Goal: Check status: Check status

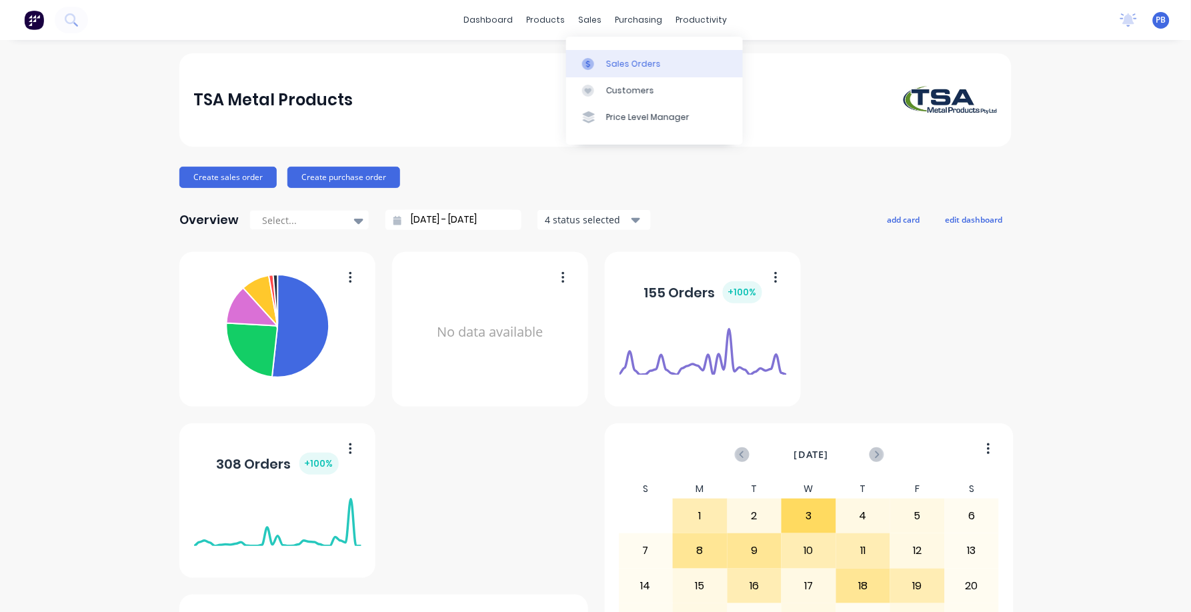
click at [625, 55] on link "Sales Orders" at bounding box center [654, 63] width 177 height 27
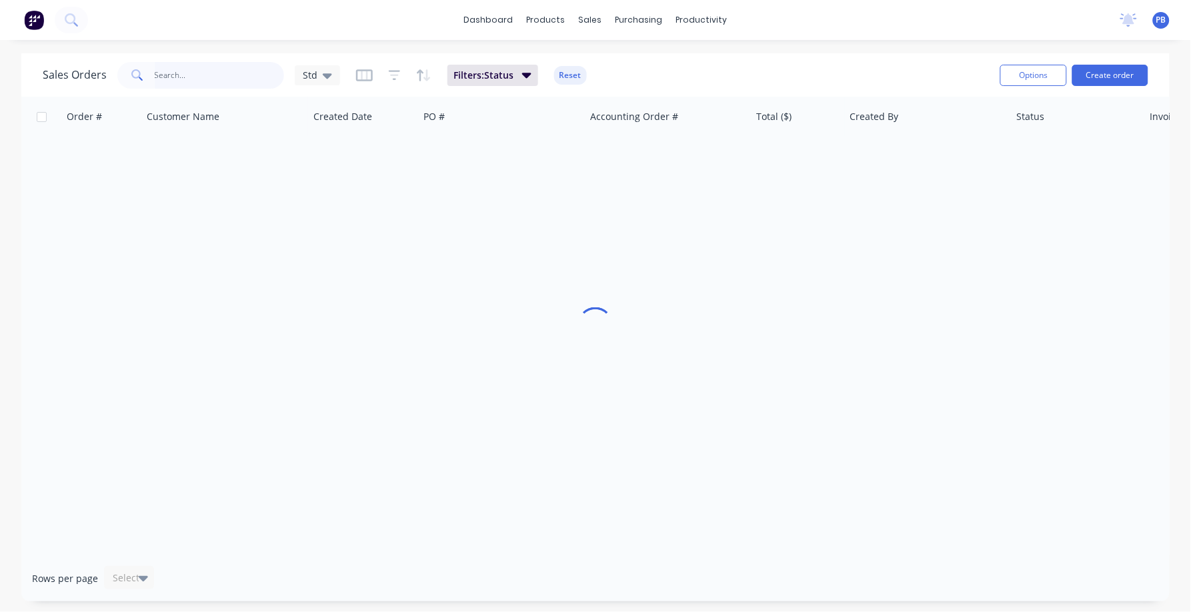
click at [194, 85] on input "text" at bounding box center [220, 75] width 130 height 27
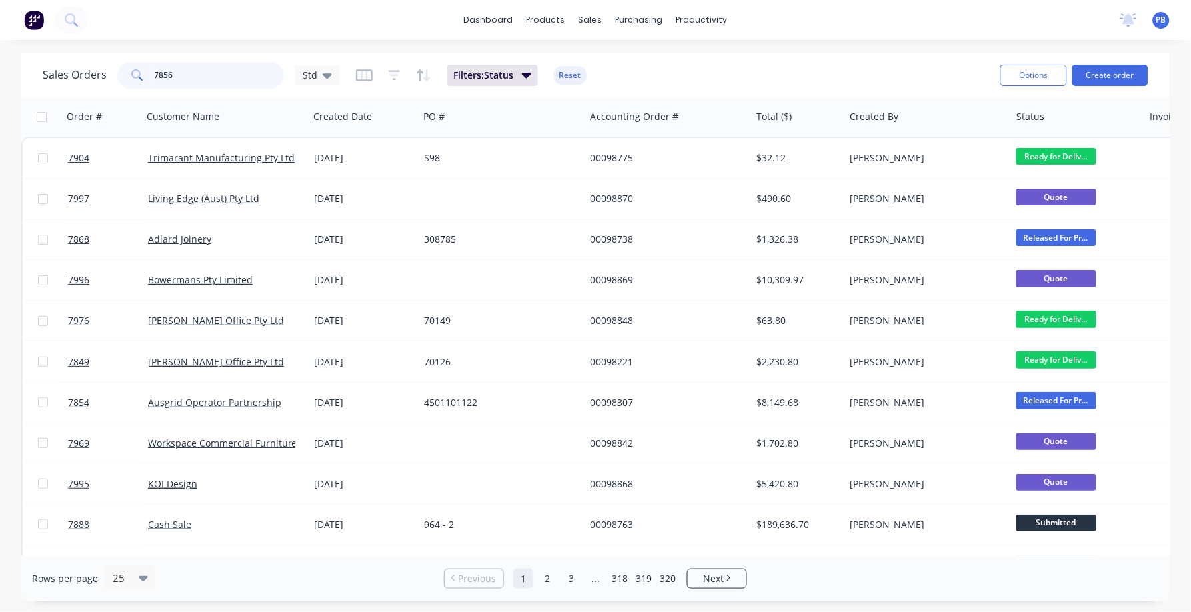
type input "7856"
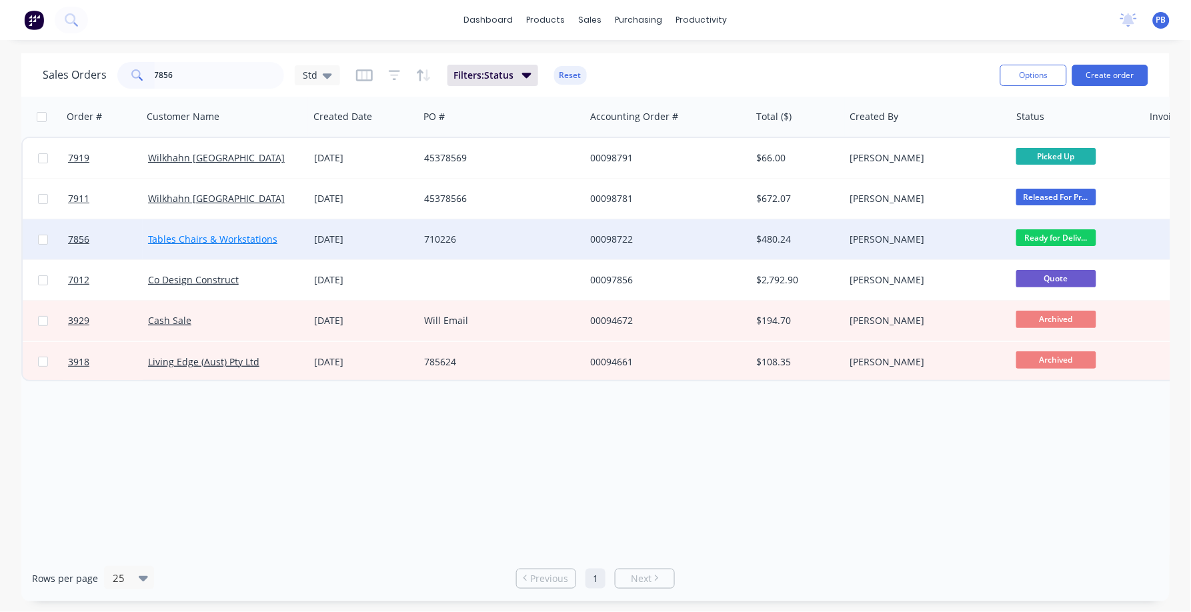
click at [198, 234] on link "Tables Chairs & Workstations" at bounding box center [212, 239] width 129 height 13
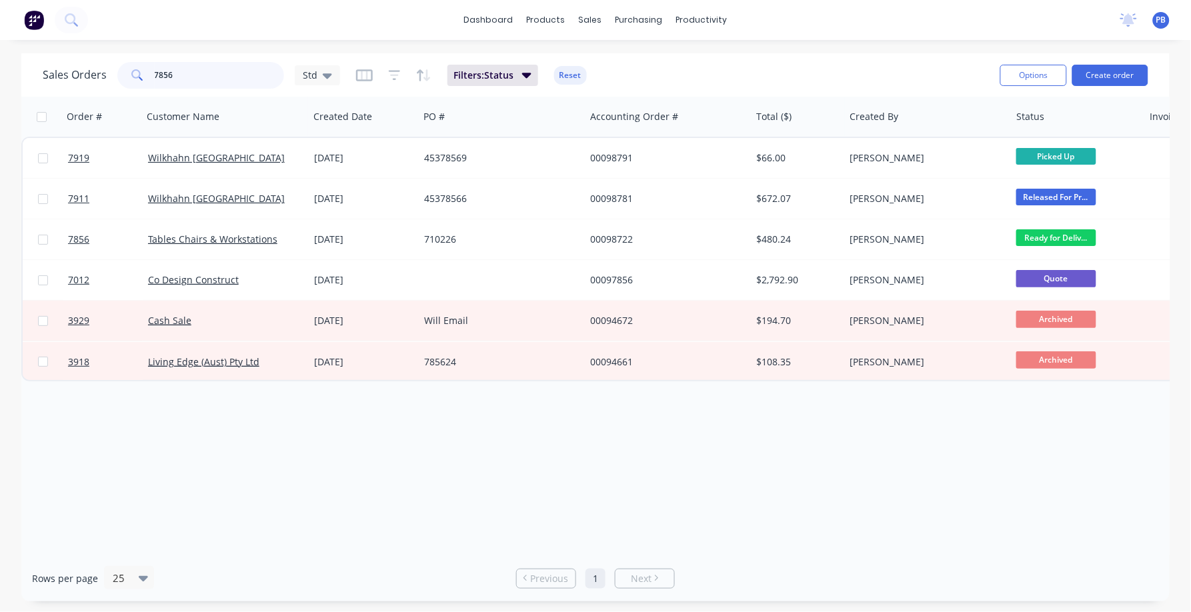
drag, startPoint x: 188, startPoint y: 86, endPoint x: 186, endPoint y: 77, distance: 9.5
click at [188, 85] on input "7856" at bounding box center [220, 75] width 130 height 27
type input "7"
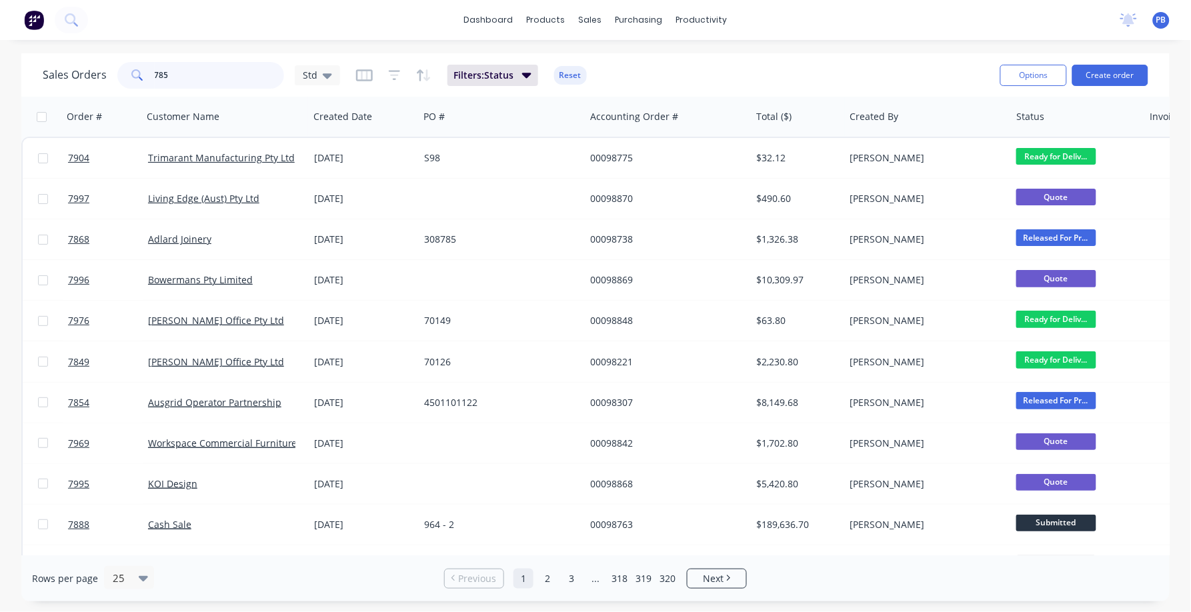
type input "7856"
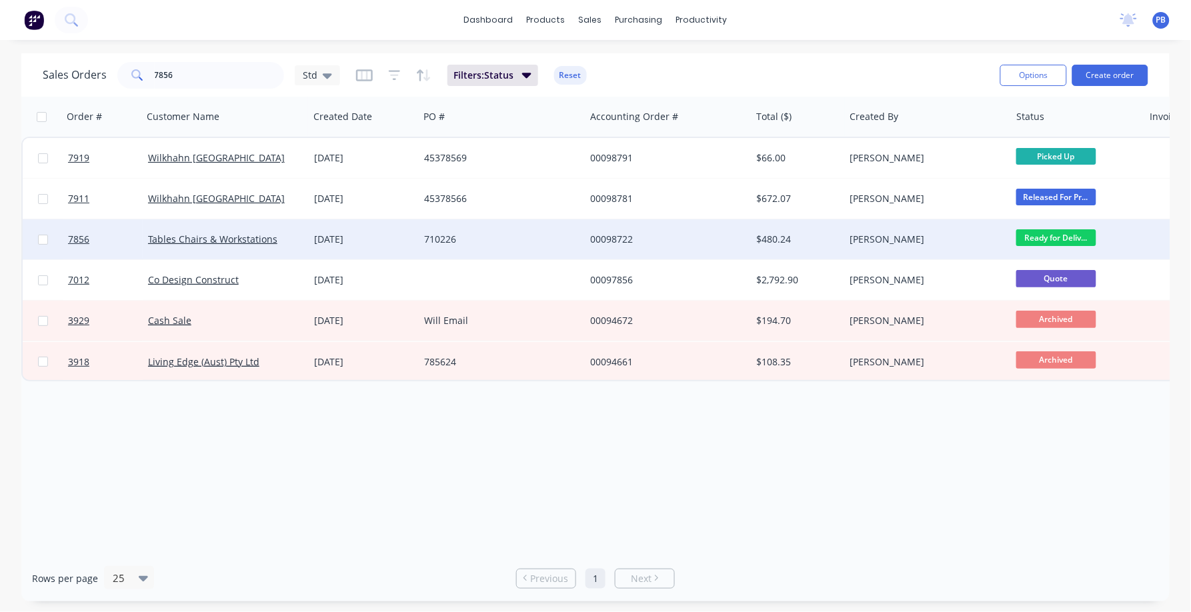
click at [786, 234] on div "$480.24" at bounding box center [796, 239] width 78 height 13
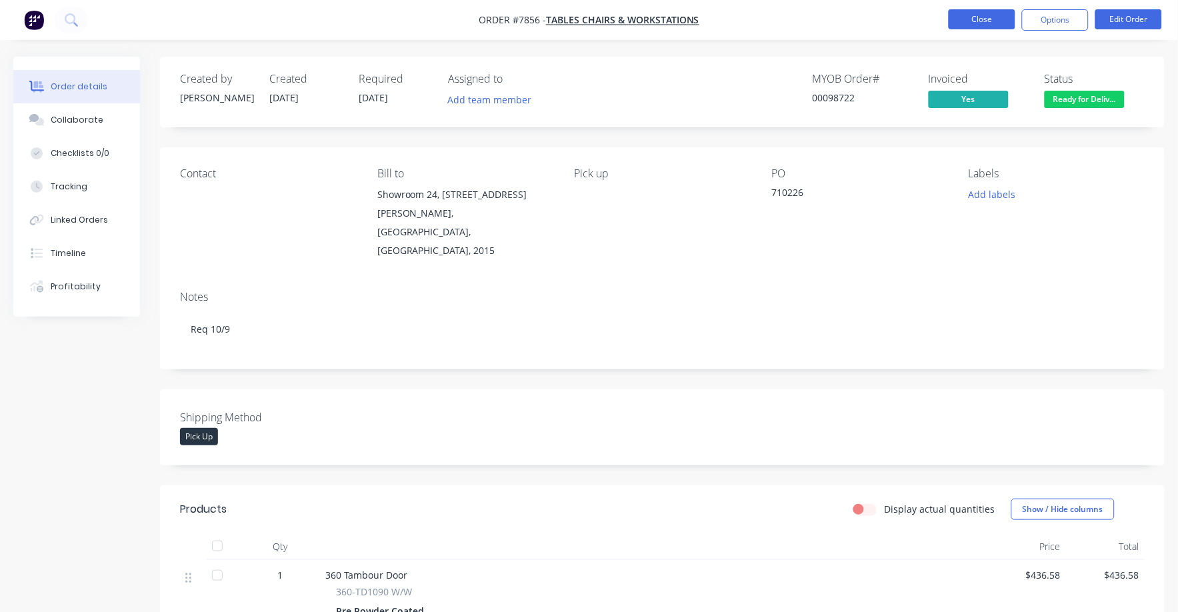
click at [984, 11] on button "Close" at bounding box center [982, 19] width 67 height 20
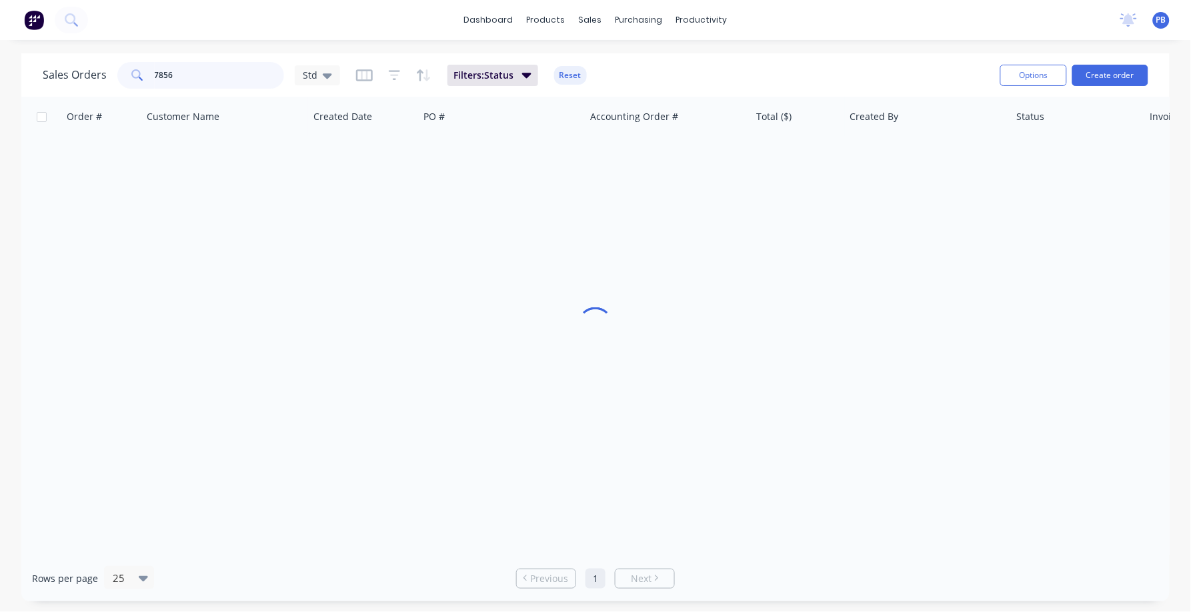
drag, startPoint x: 206, startPoint y: 77, endPoint x: 81, endPoint y: 57, distance: 126.3
click at [81, 57] on div "Sales Orders [STREET_ADDRESS] Filters: Status Reset Options Create order" at bounding box center [595, 74] width 1148 height 43
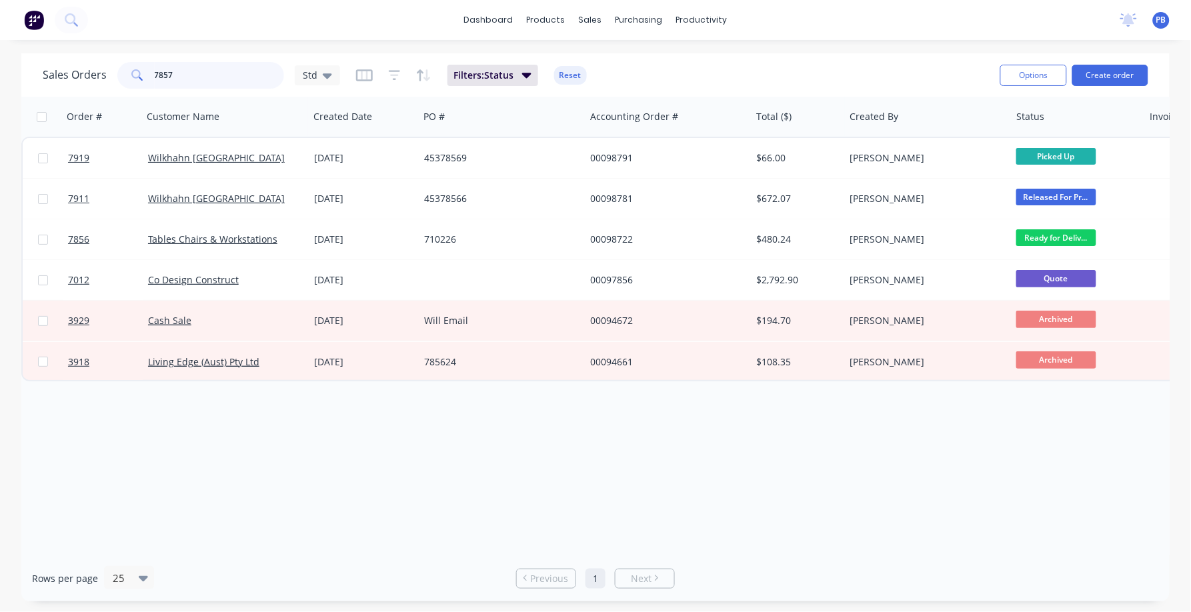
type input "7857"
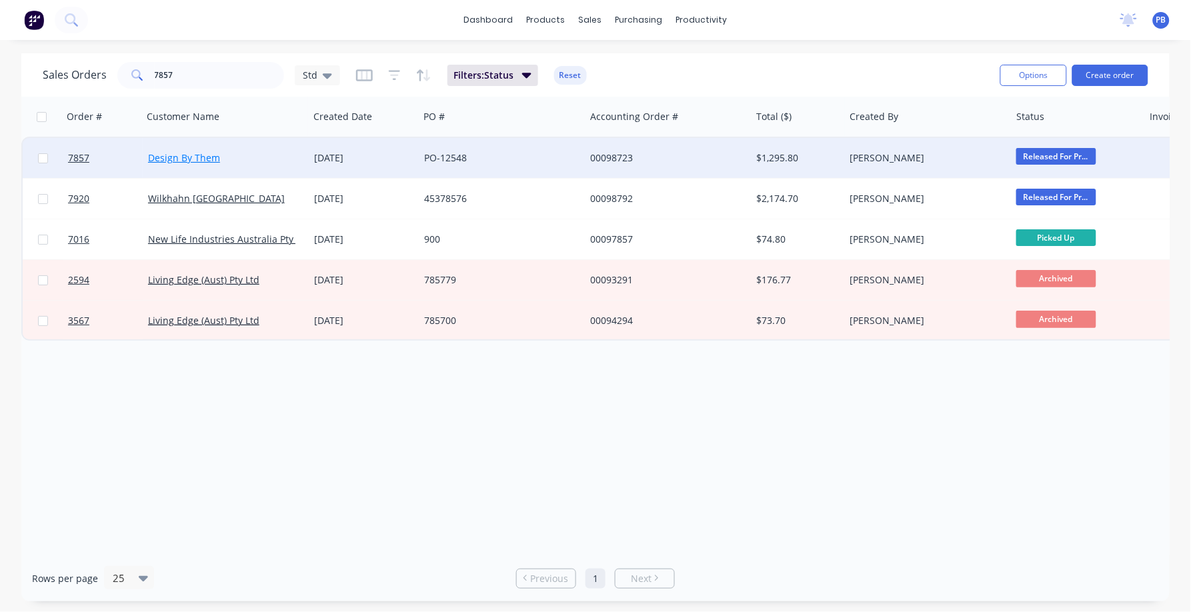
click at [178, 151] on link "Design By Them" at bounding box center [184, 157] width 72 height 13
click at [611, 159] on div "00098723" at bounding box center [664, 157] width 148 height 13
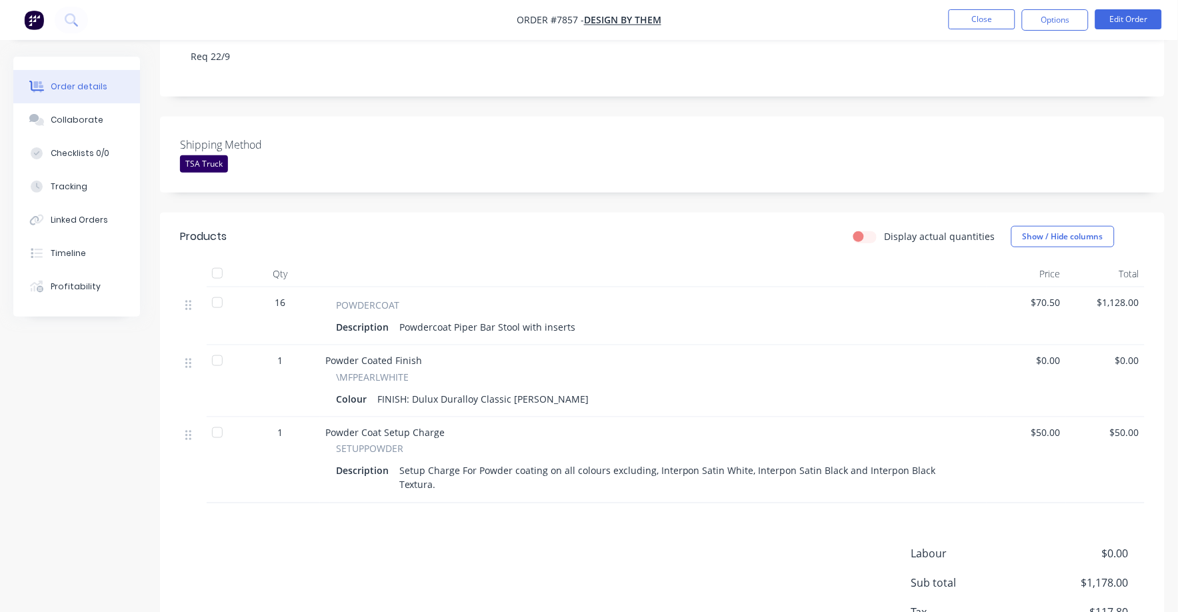
scroll to position [250, 0]
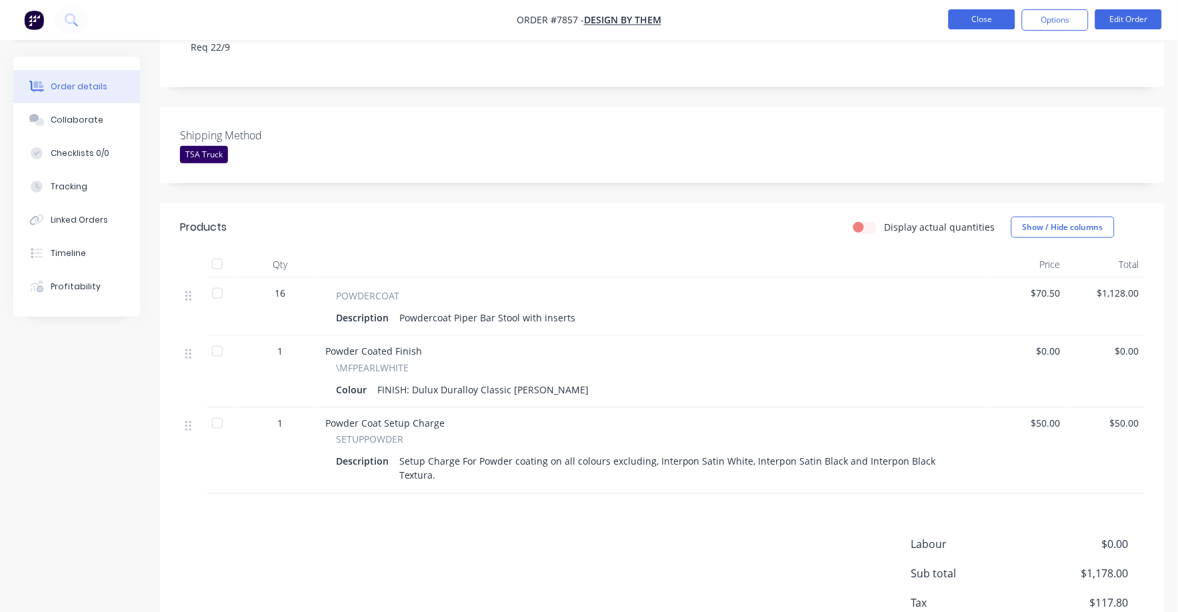
click at [988, 12] on button "Close" at bounding box center [982, 19] width 67 height 20
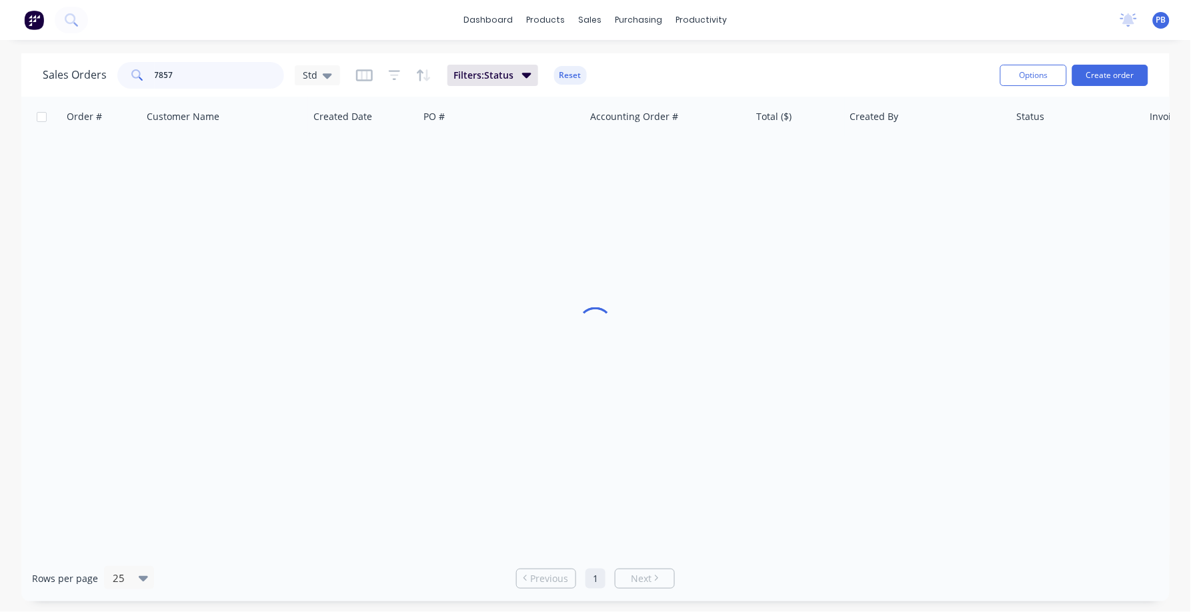
drag, startPoint x: 244, startPoint y: 65, endPoint x: 154, endPoint y: 65, distance: 90.0
click at [155, 65] on input "7857" at bounding box center [220, 75] width 130 height 27
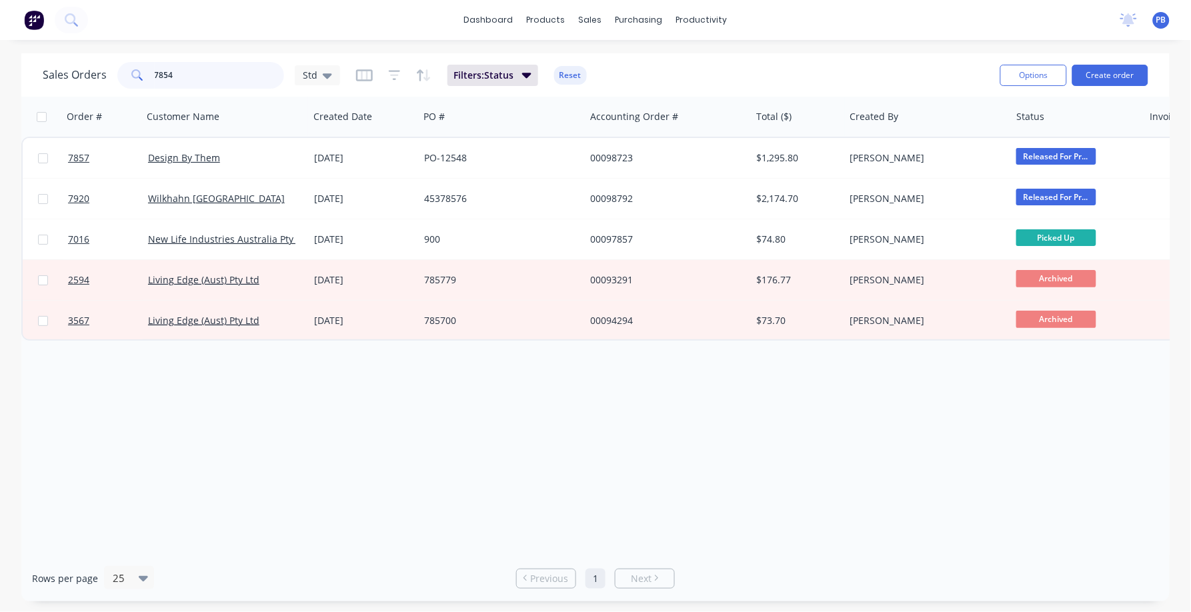
type input "7854"
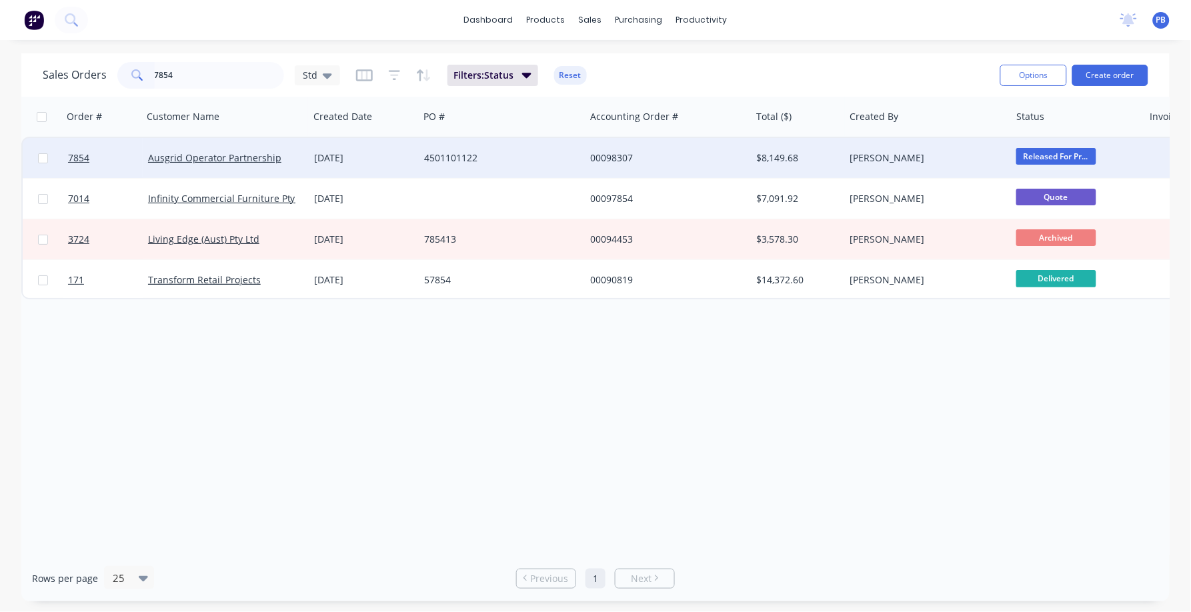
click at [624, 152] on div "00098307" at bounding box center [664, 157] width 148 height 13
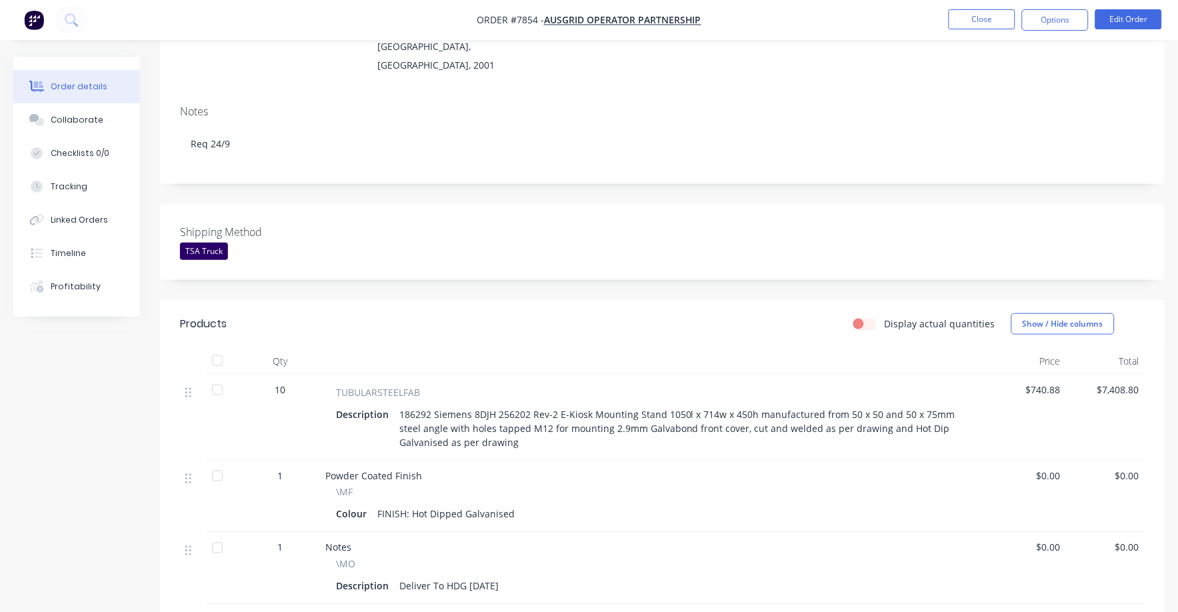
scroll to position [250, 0]
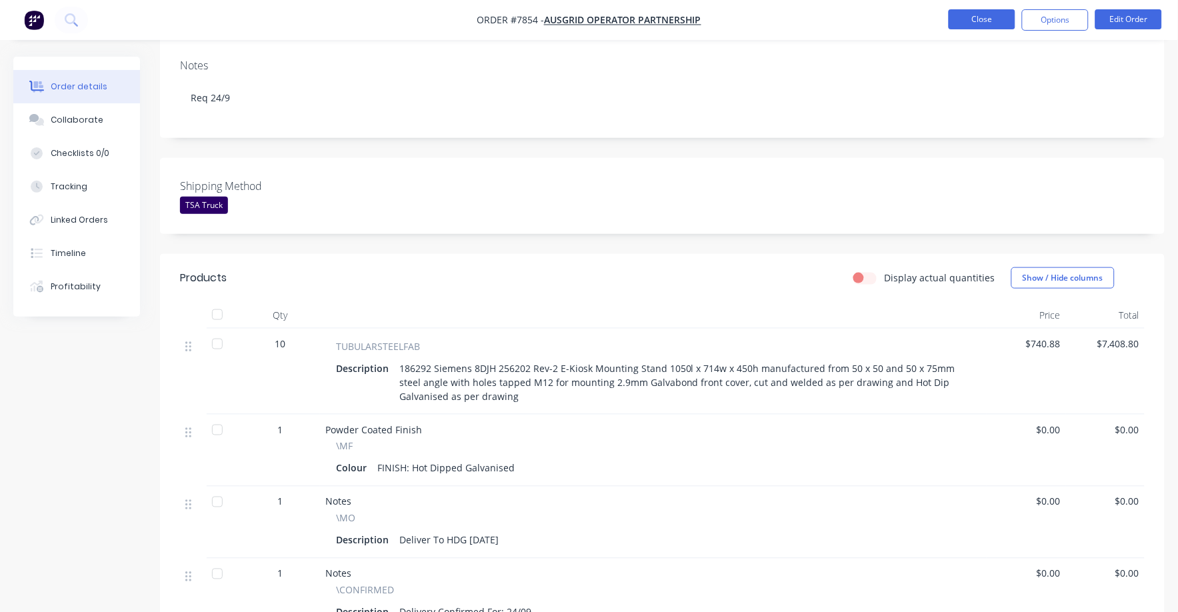
click at [984, 21] on button "Close" at bounding box center [982, 19] width 67 height 20
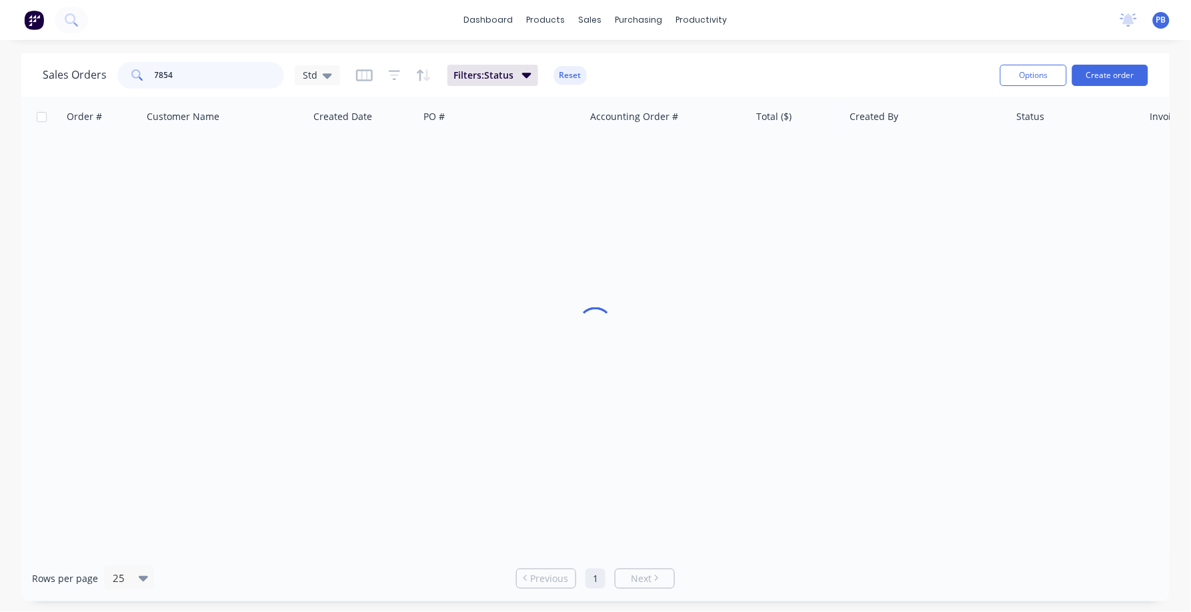
drag, startPoint x: 186, startPoint y: 70, endPoint x: 122, endPoint y: 61, distance: 64.6
click at [122, 62] on div "7854" at bounding box center [200, 75] width 167 height 27
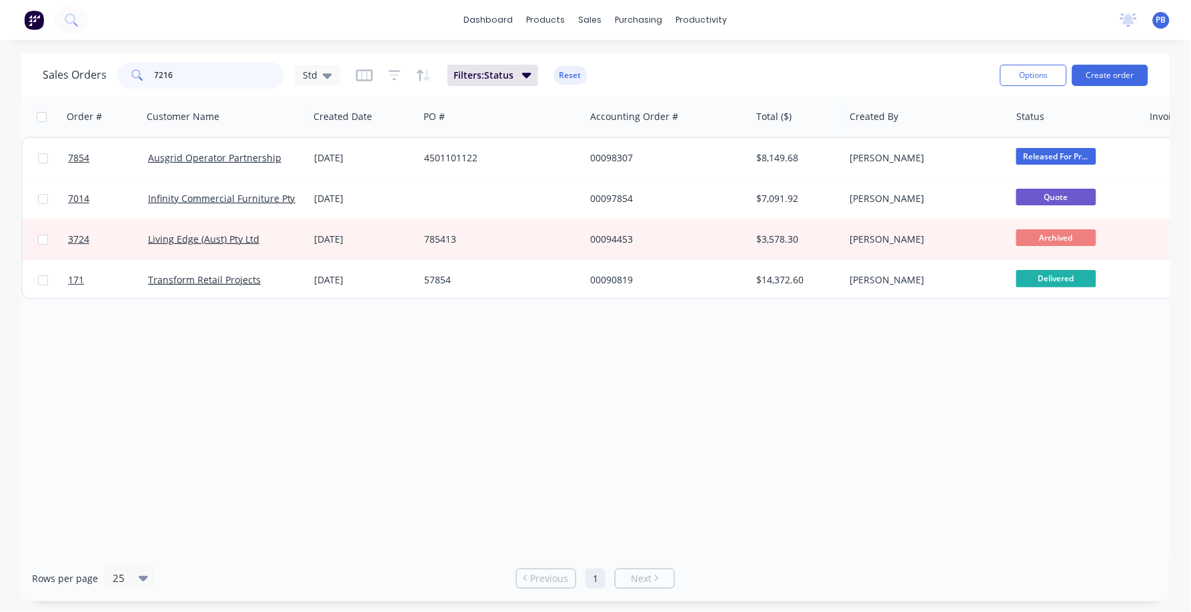
type input "7216"
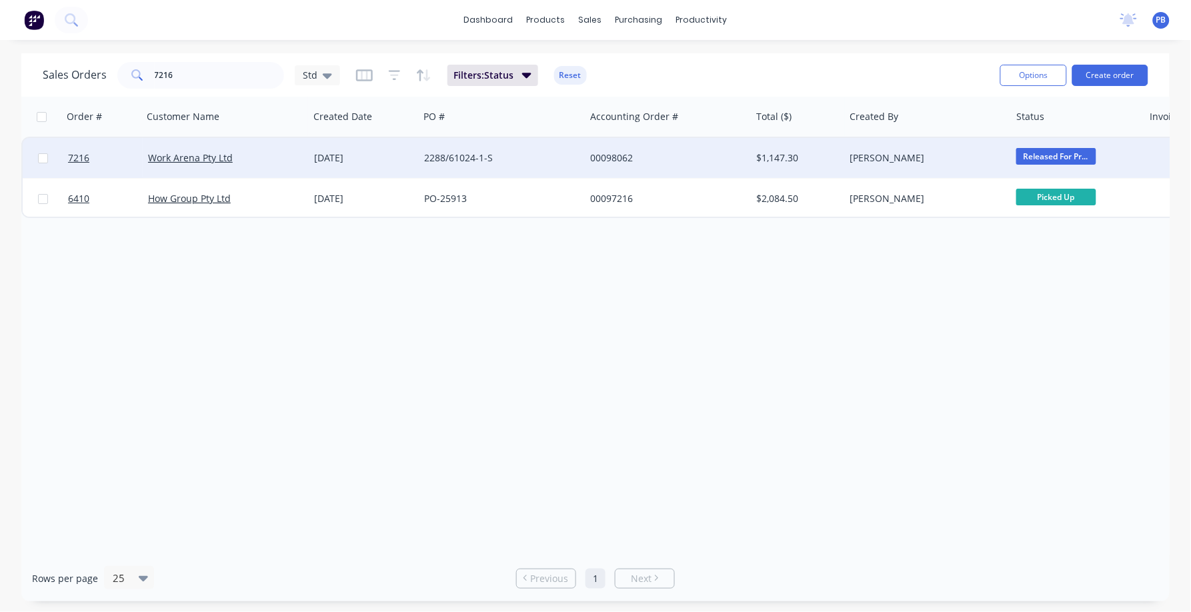
click at [601, 153] on div "00098062" at bounding box center [664, 157] width 148 height 13
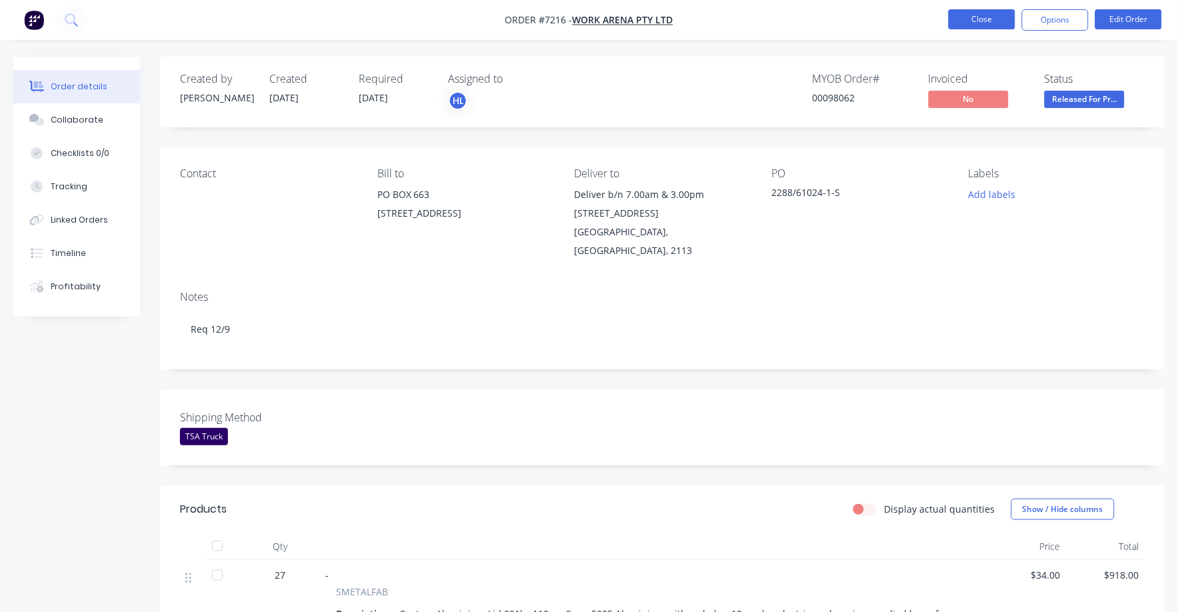
click at [1000, 23] on button "Close" at bounding box center [982, 19] width 67 height 20
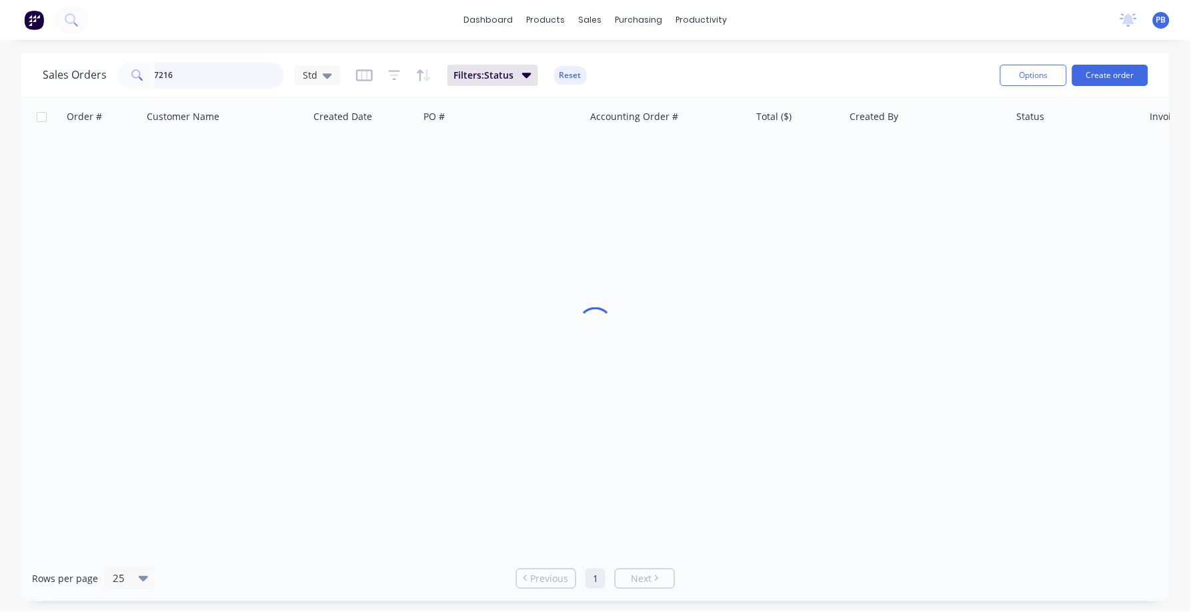
drag, startPoint x: 195, startPoint y: 74, endPoint x: 123, endPoint y: 71, distance: 72.7
click at [123, 71] on div "7216" at bounding box center [200, 75] width 167 height 27
type input "98515"
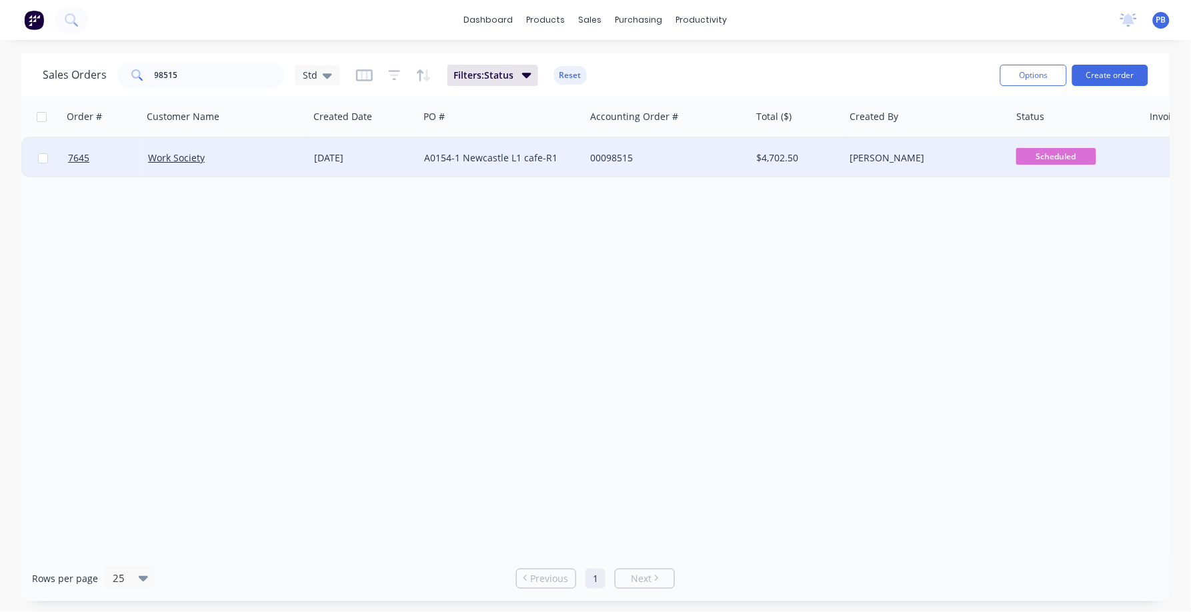
click at [613, 155] on div "00098515" at bounding box center [664, 157] width 148 height 13
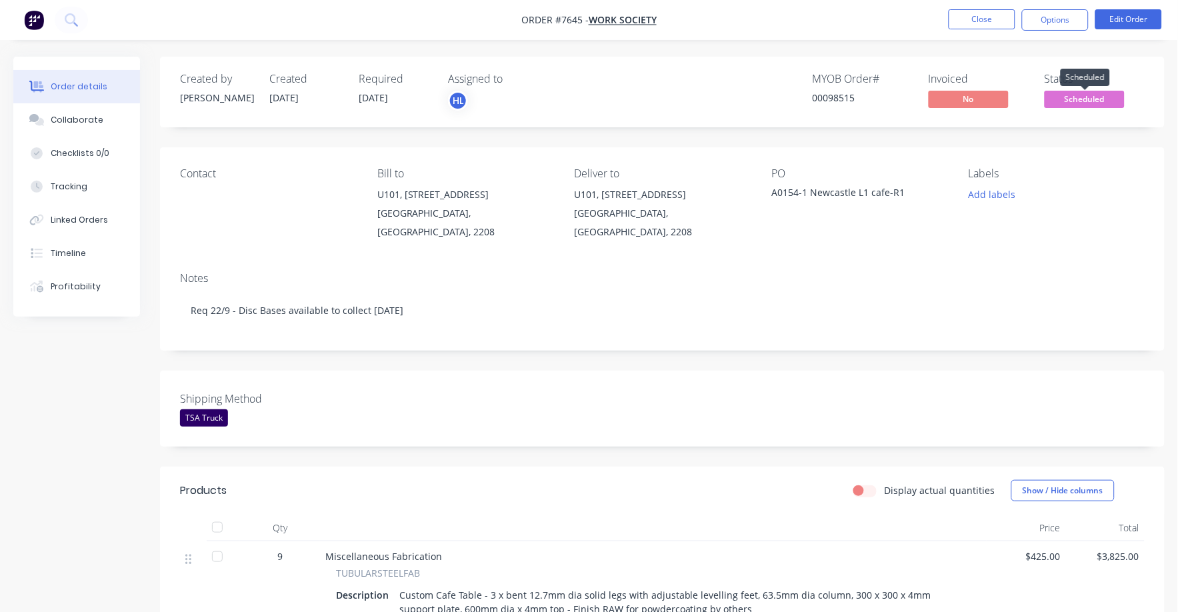
click at [1081, 95] on span "Scheduled" at bounding box center [1085, 99] width 80 height 17
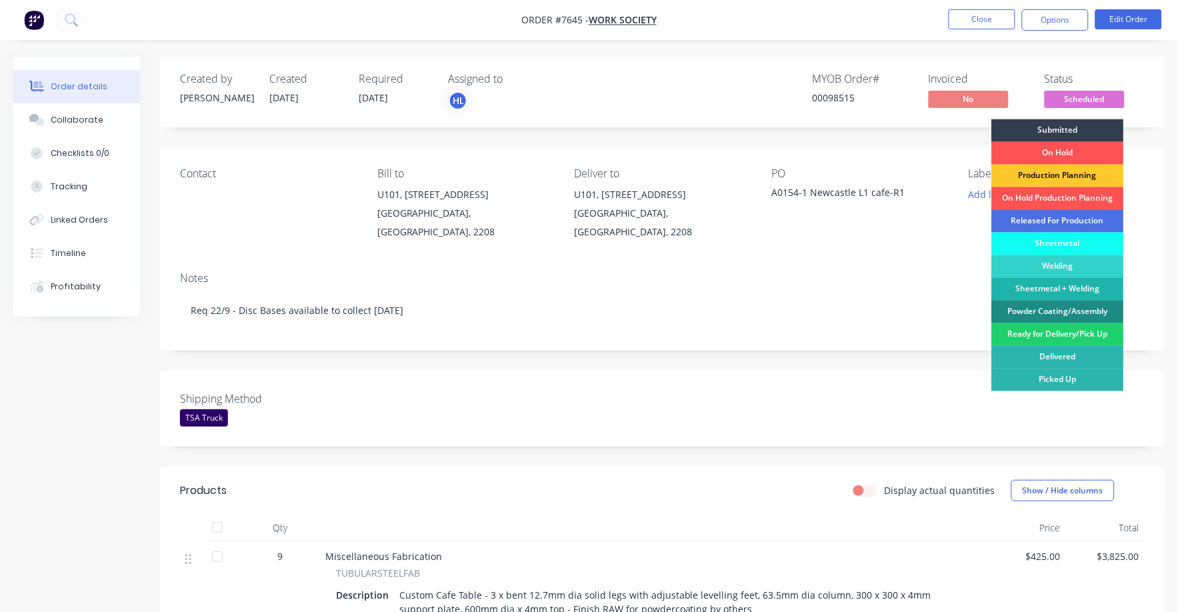
click at [1059, 171] on div "Production Planning" at bounding box center [1058, 176] width 132 height 23
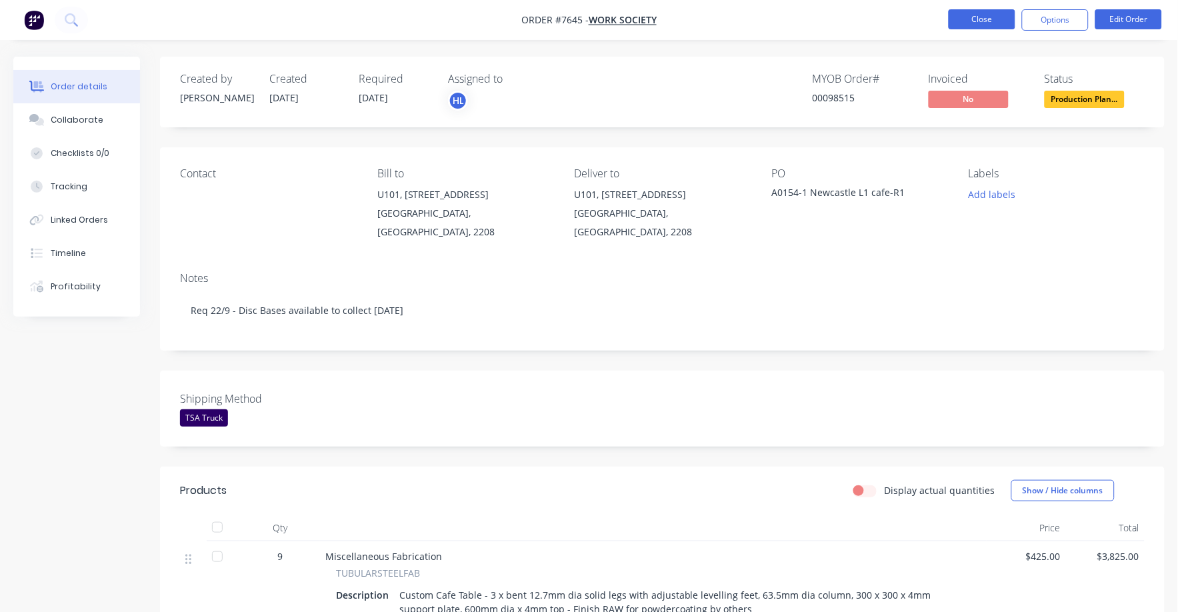
click at [976, 23] on button "Close" at bounding box center [982, 19] width 67 height 20
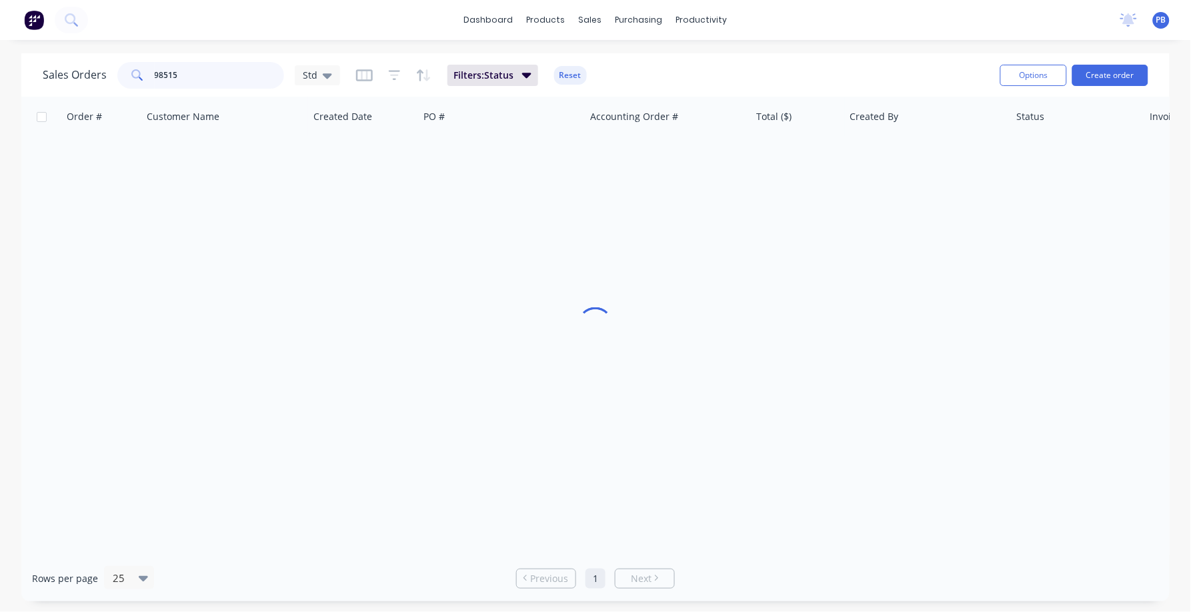
drag, startPoint x: 206, startPoint y: 77, endPoint x: 138, endPoint y: 76, distance: 68.0
click at [138, 76] on div "98515" at bounding box center [200, 75] width 167 height 27
type input "98422"
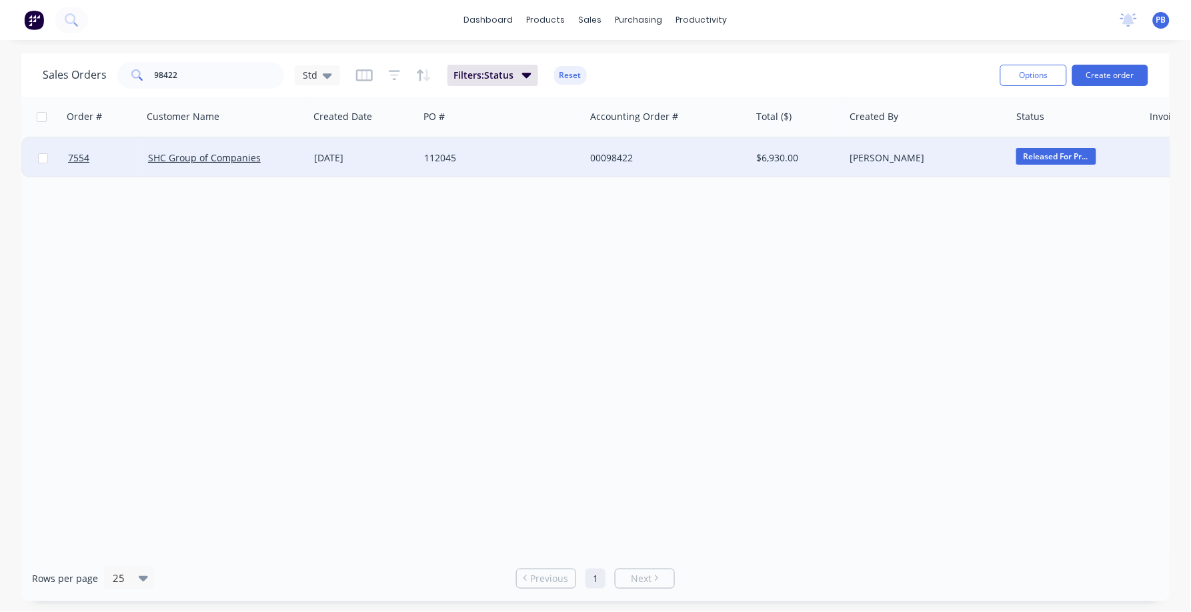
click at [605, 159] on div "00098422" at bounding box center [664, 157] width 148 height 13
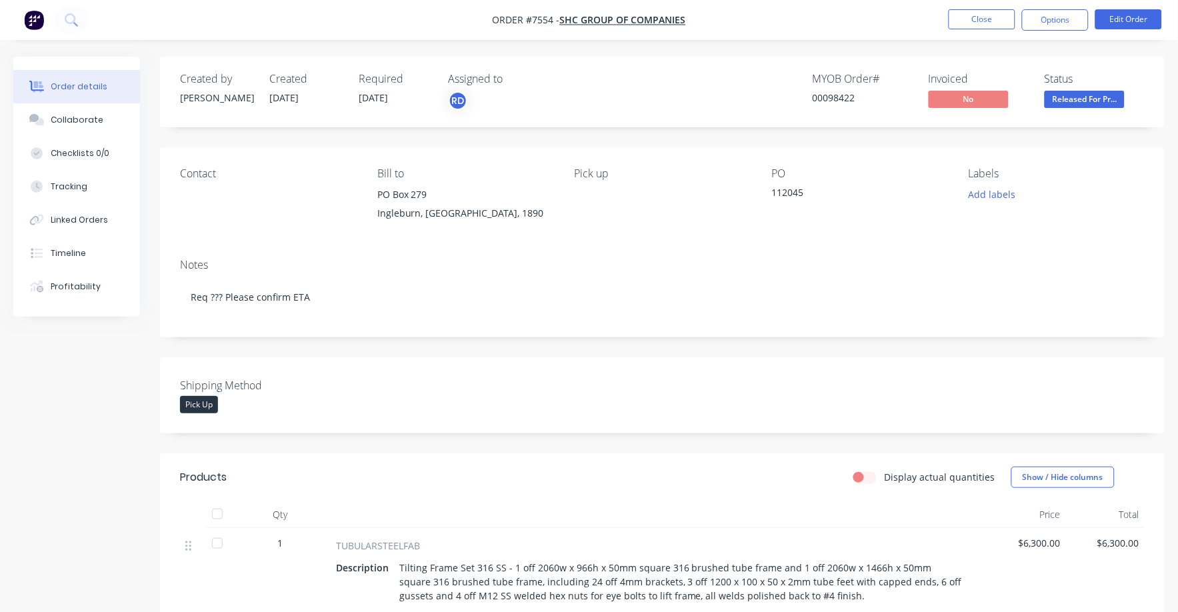
click at [985, 7] on nav "Order #7554 - SHC Group of Companies Close Options Edit Order" at bounding box center [589, 20] width 1178 height 40
drag, startPoint x: 1012, startPoint y: 10, endPoint x: 1005, endPoint y: 11, distance: 7.5
click at [1005, 11] on button "Close" at bounding box center [982, 19] width 67 height 20
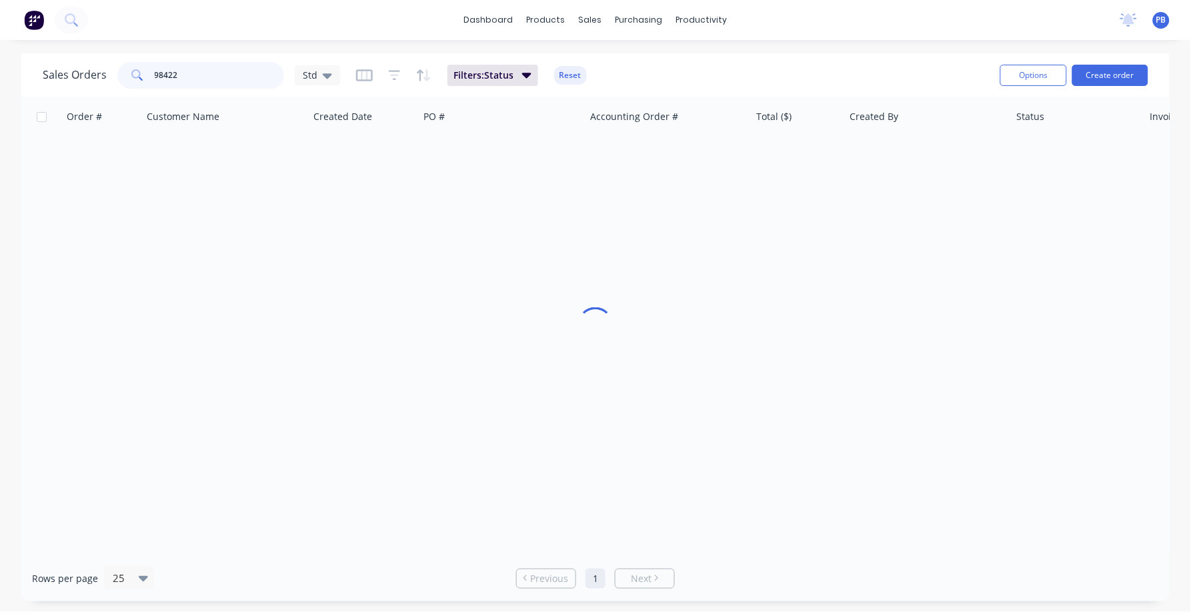
drag, startPoint x: 211, startPoint y: 75, endPoint x: 98, endPoint y: 63, distance: 113.3
click at [98, 63] on div "Sales Orders 98422 Std" at bounding box center [191, 75] width 297 height 27
type input "97834"
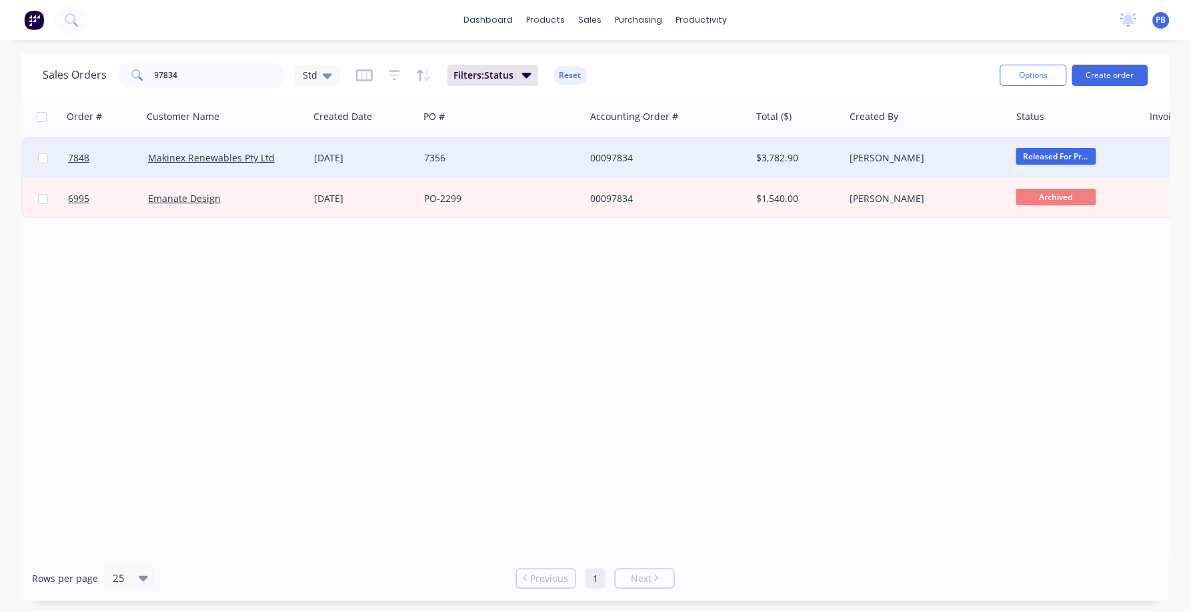
click at [618, 160] on div "00097834" at bounding box center [664, 157] width 148 height 13
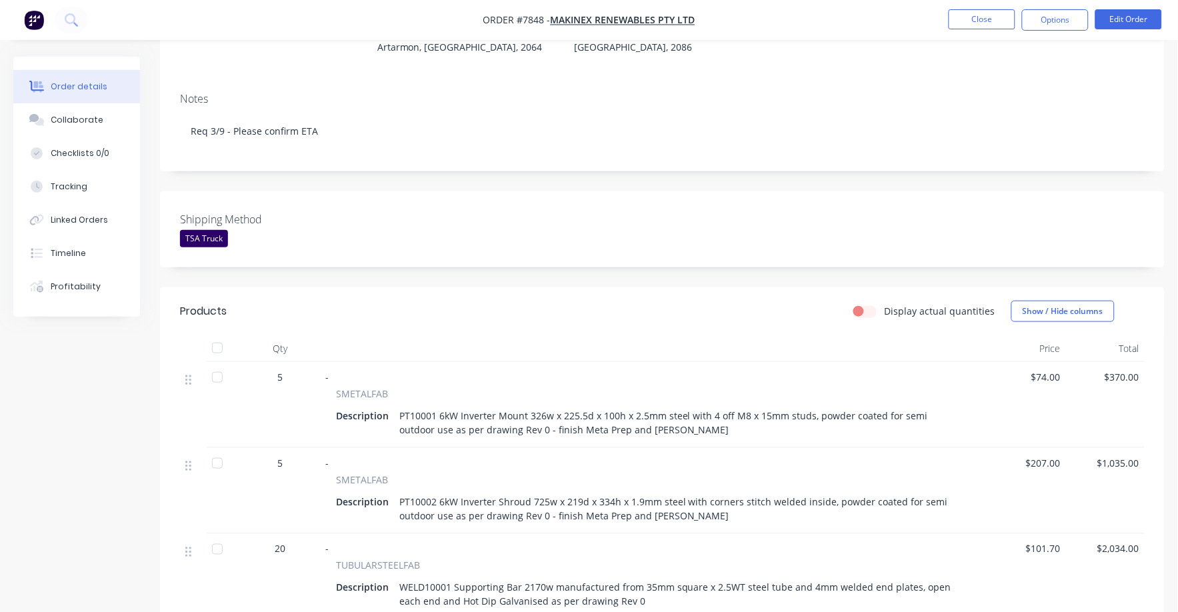
scroll to position [250, 0]
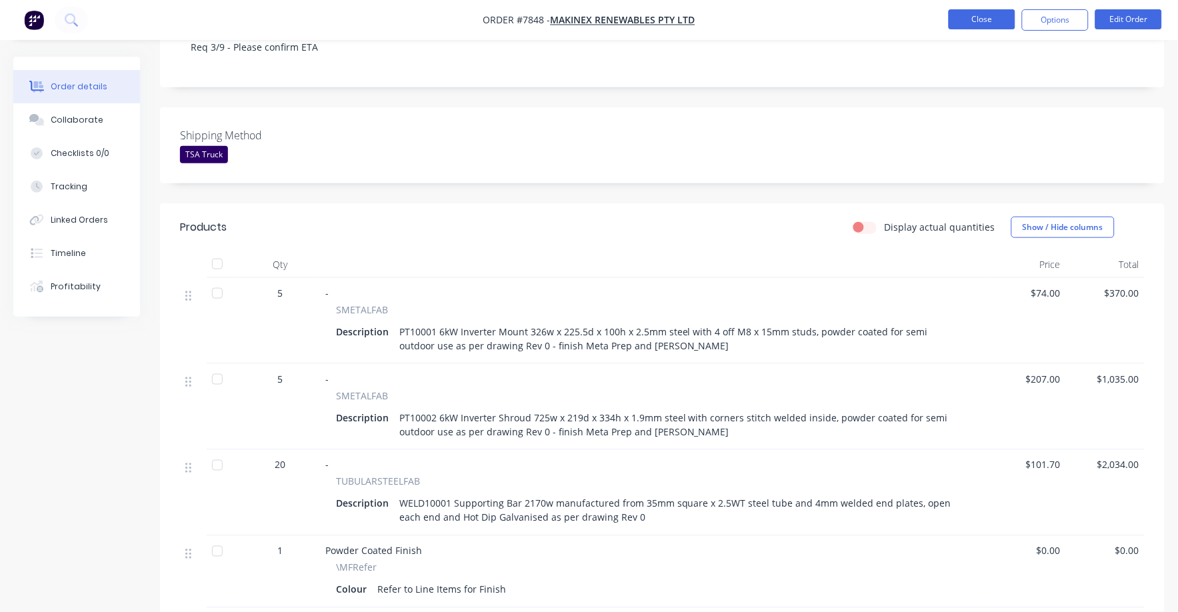
click at [982, 15] on button "Close" at bounding box center [982, 19] width 67 height 20
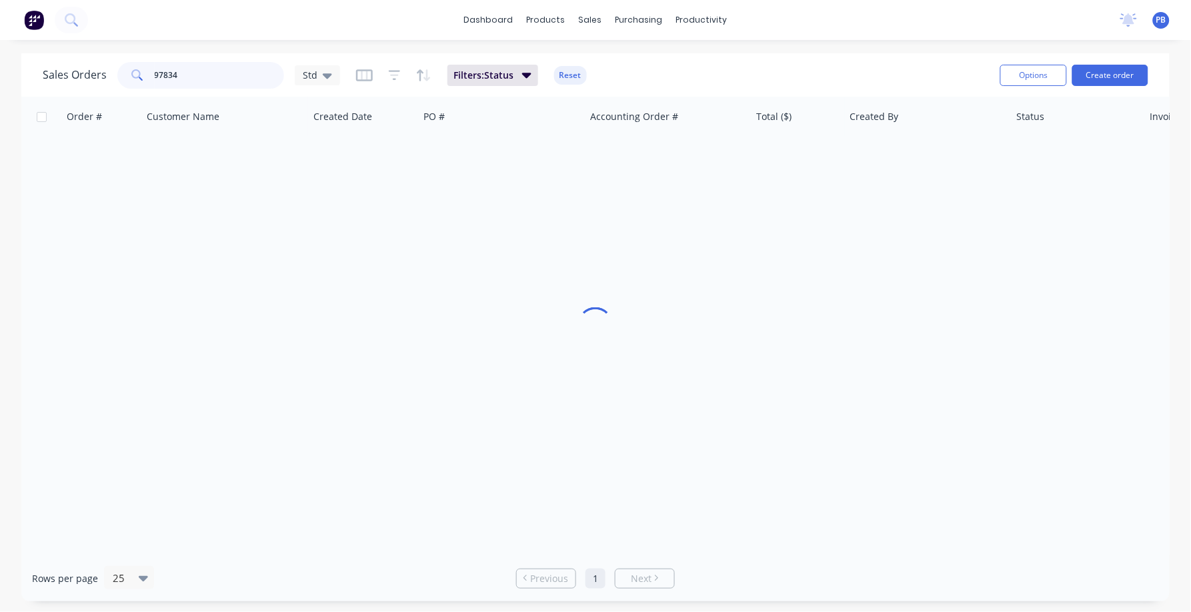
drag, startPoint x: 195, startPoint y: 82, endPoint x: 113, endPoint y: 69, distance: 83.1
click at [113, 69] on div "Sales Orders 97834 Std" at bounding box center [191, 75] width 297 height 27
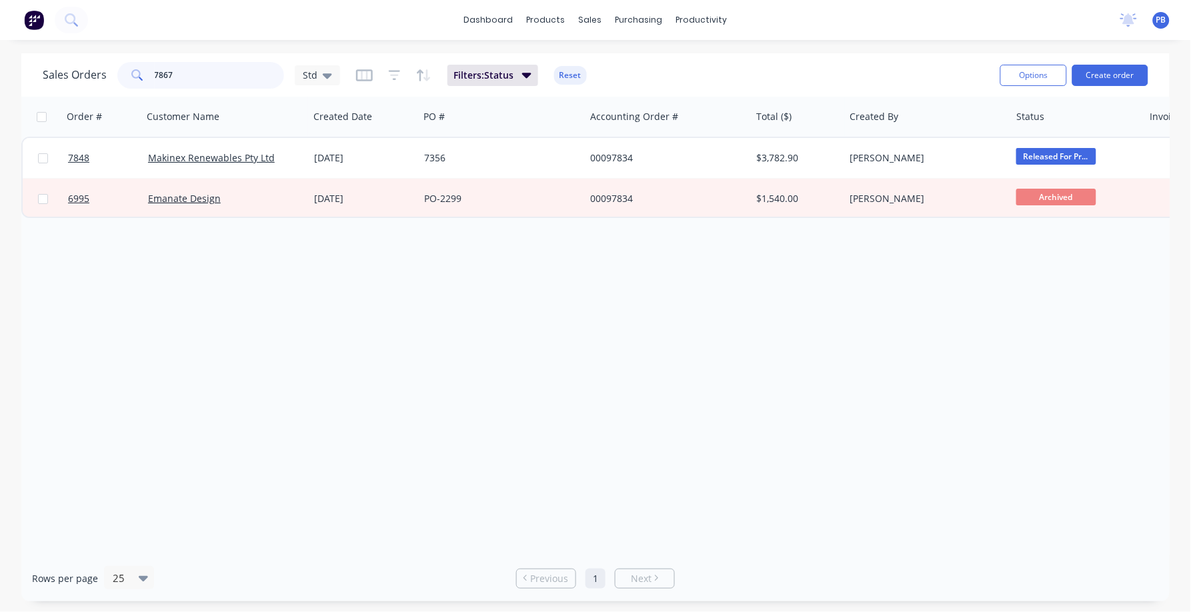
type input "7867"
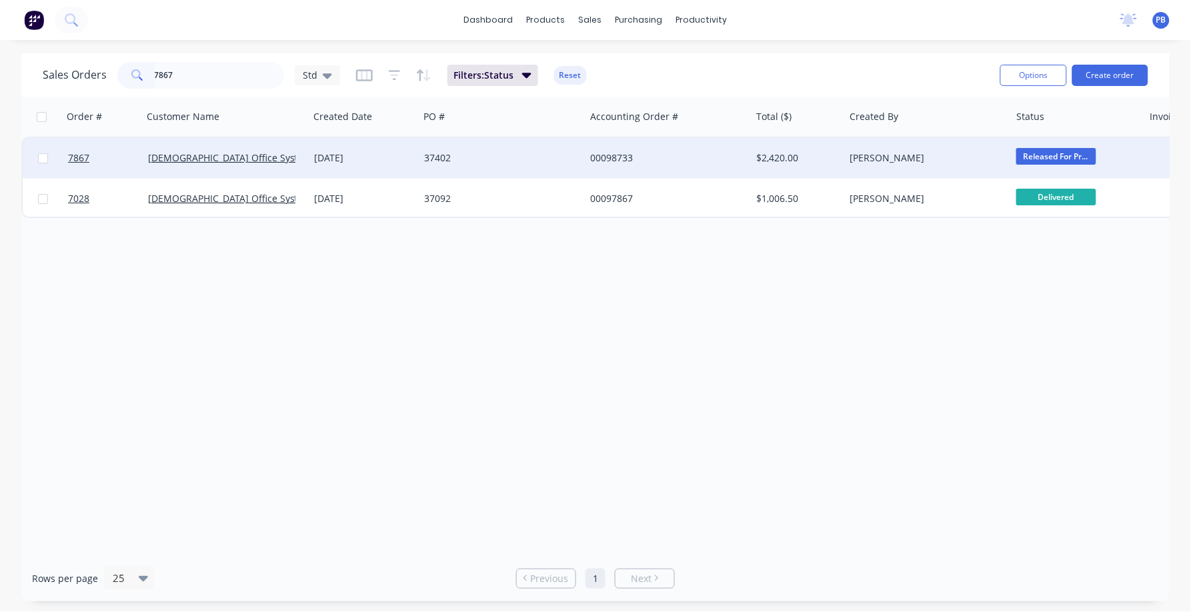
click at [619, 149] on div "00098733" at bounding box center [668, 158] width 166 height 40
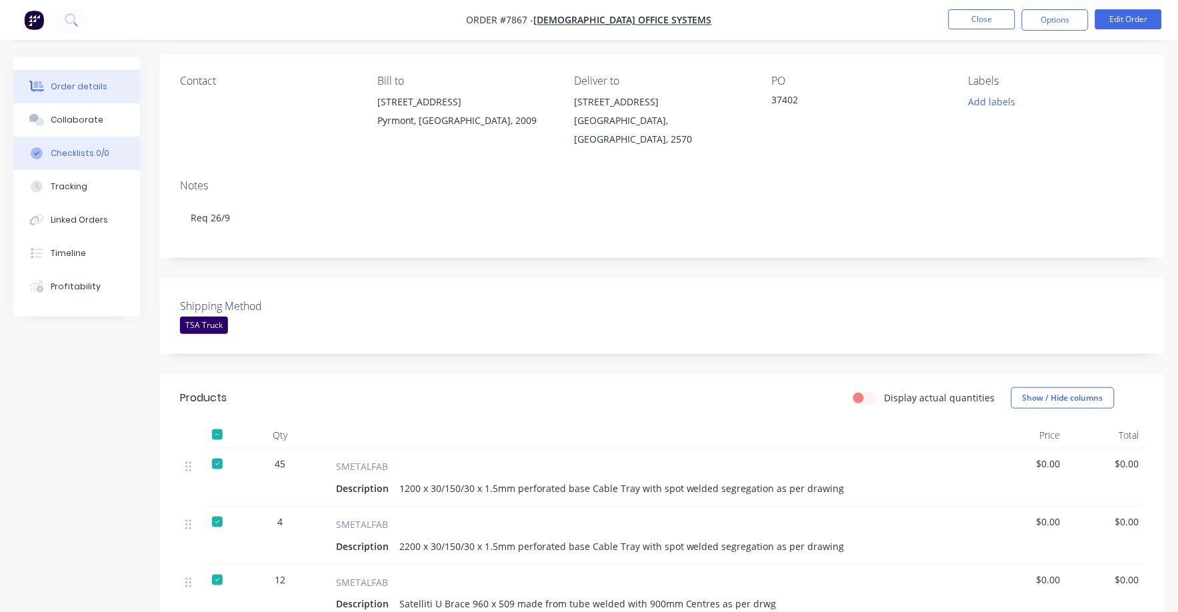
scroll to position [83, 0]
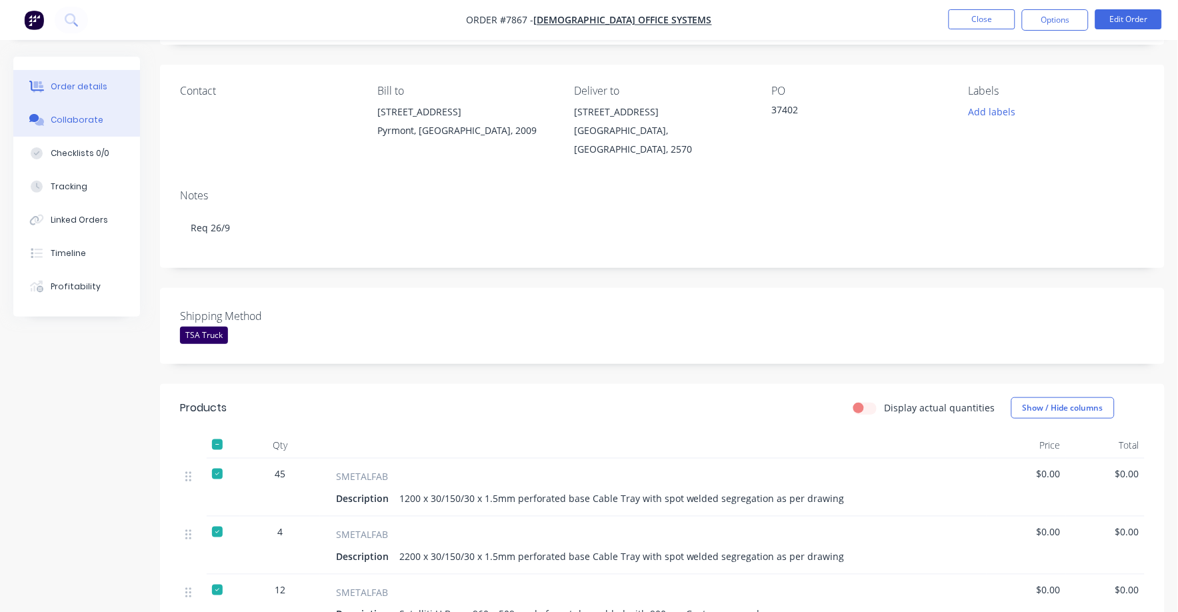
click at [77, 115] on div "Collaborate" at bounding box center [77, 120] width 53 height 12
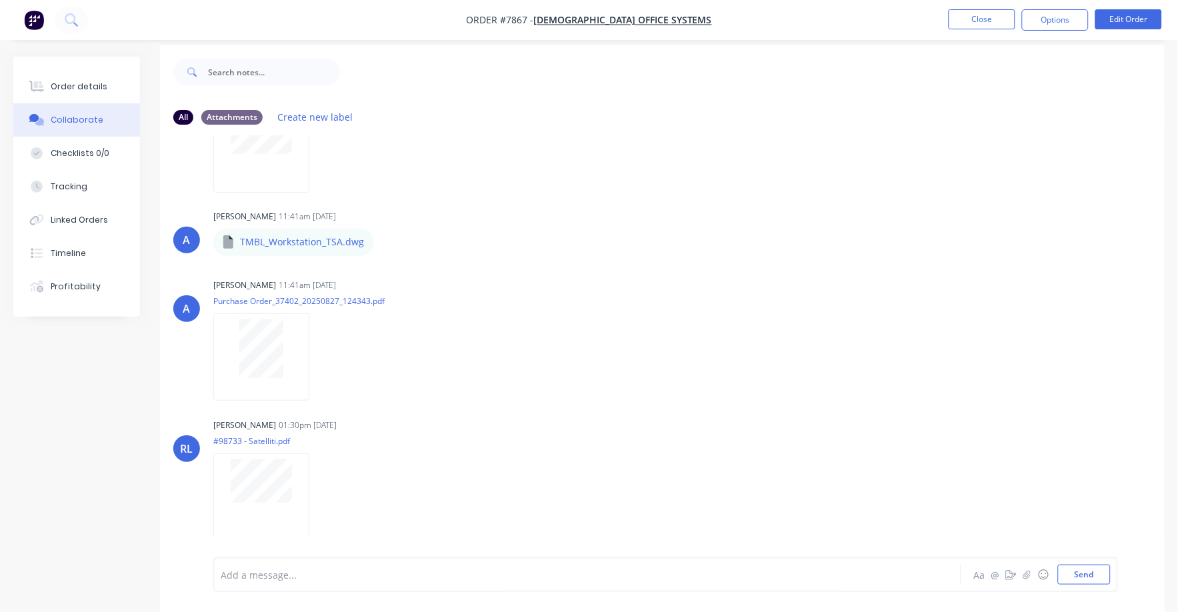
scroll to position [21, 0]
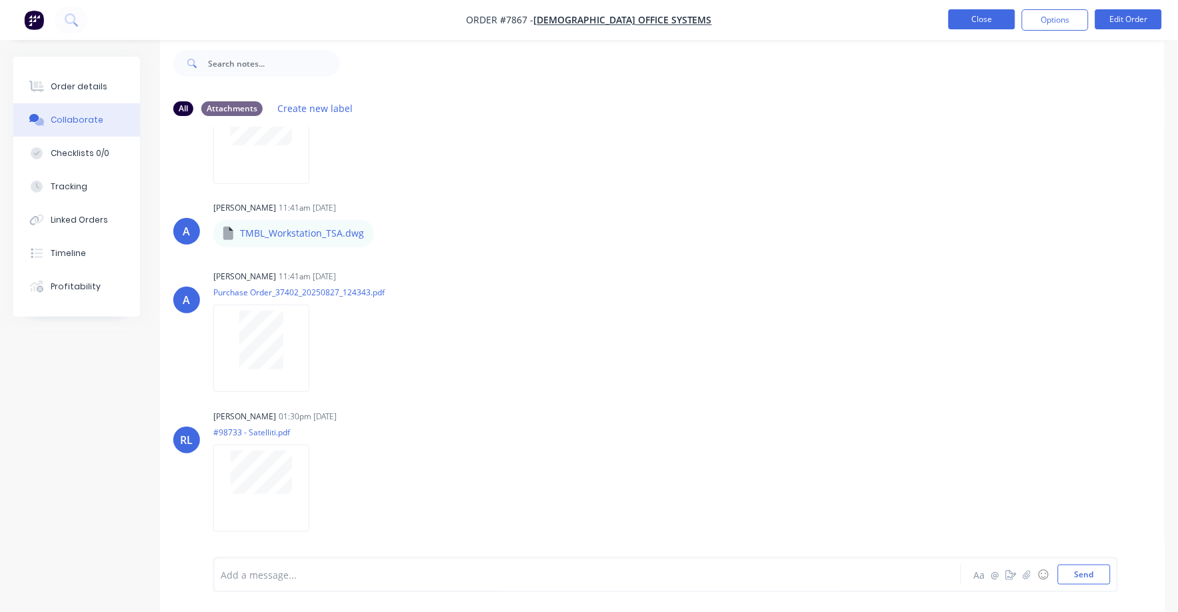
click at [992, 21] on button "Close" at bounding box center [982, 19] width 67 height 20
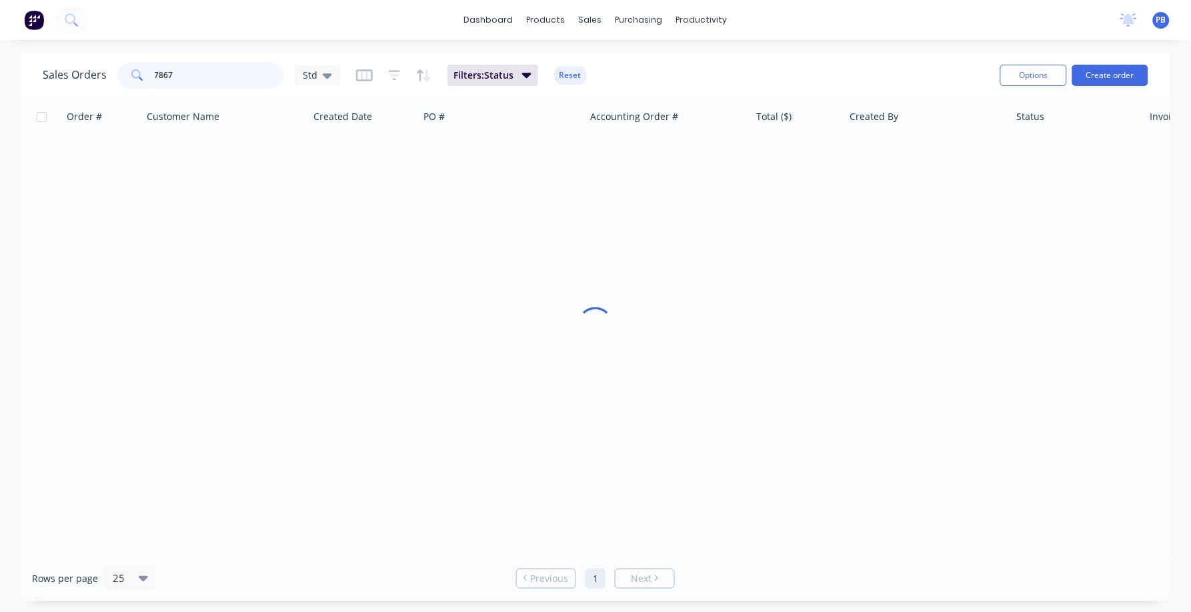
drag, startPoint x: 196, startPoint y: 70, endPoint x: 101, endPoint y: 67, distance: 94.7
click at [101, 67] on div "Sales Orders 7867 Std" at bounding box center [191, 75] width 297 height 27
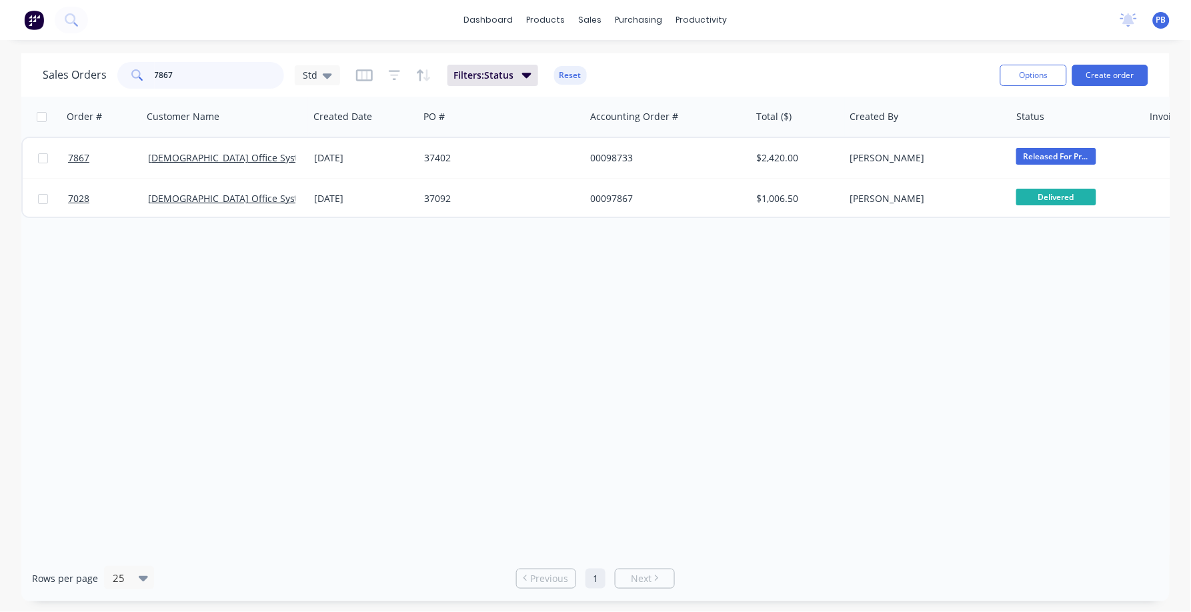
click at [177, 79] on input "7867" at bounding box center [220, 75] width 130 height 27
click at [176, 73] on input "7867" at bounding box center [220, 75] width 130 height 27
click at [176, 75] on input "7867" at bounding box center [220, 75] width 130 height 27
drag, startPoint x: 179, startPoint y: 73, endPoint x: 119, endPoint y: 65, distance: 59.8
click at [119, 65] on div "7867" at bounding box center [200, 75] width 167 height 27
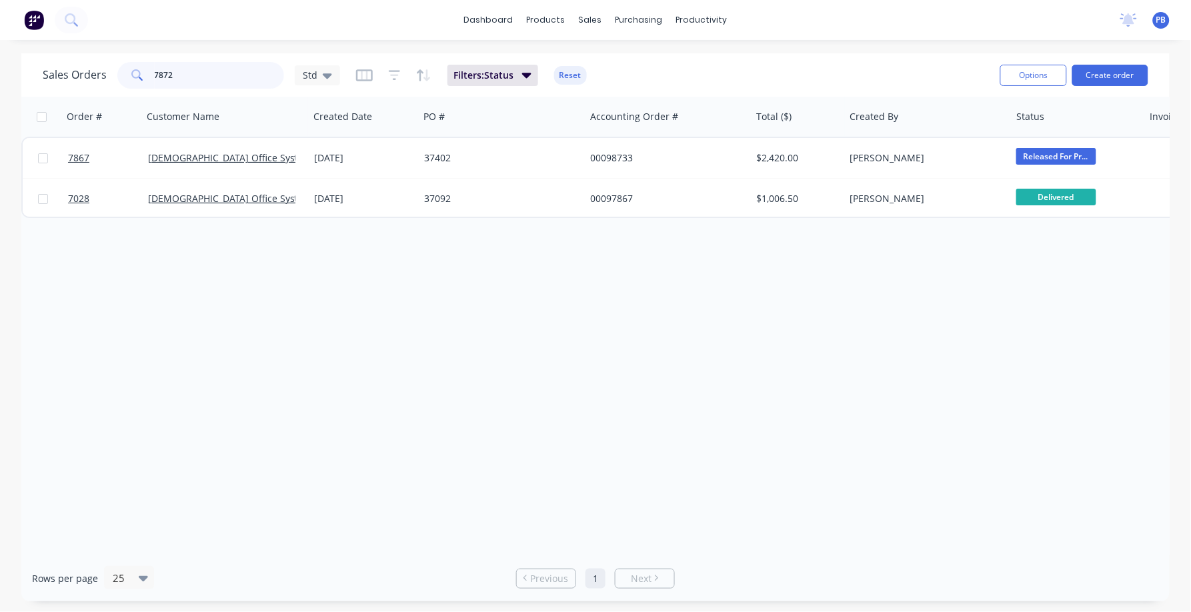
type input "7872"
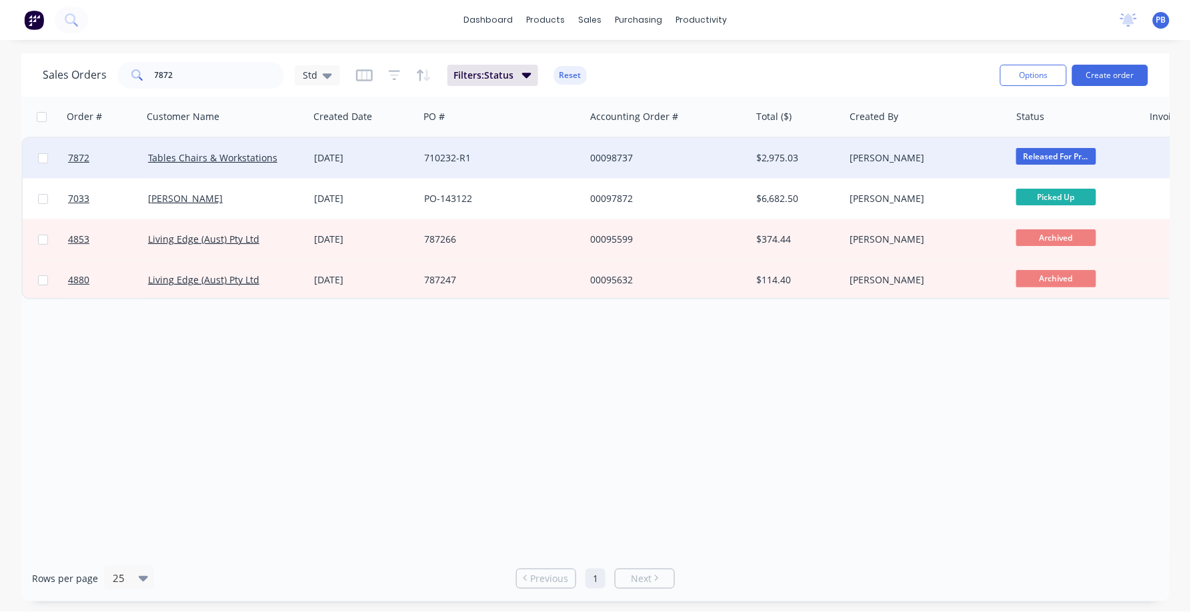
click at [614, 153] on div "00098737" at bounding box center [664, 157] width 148 height 13
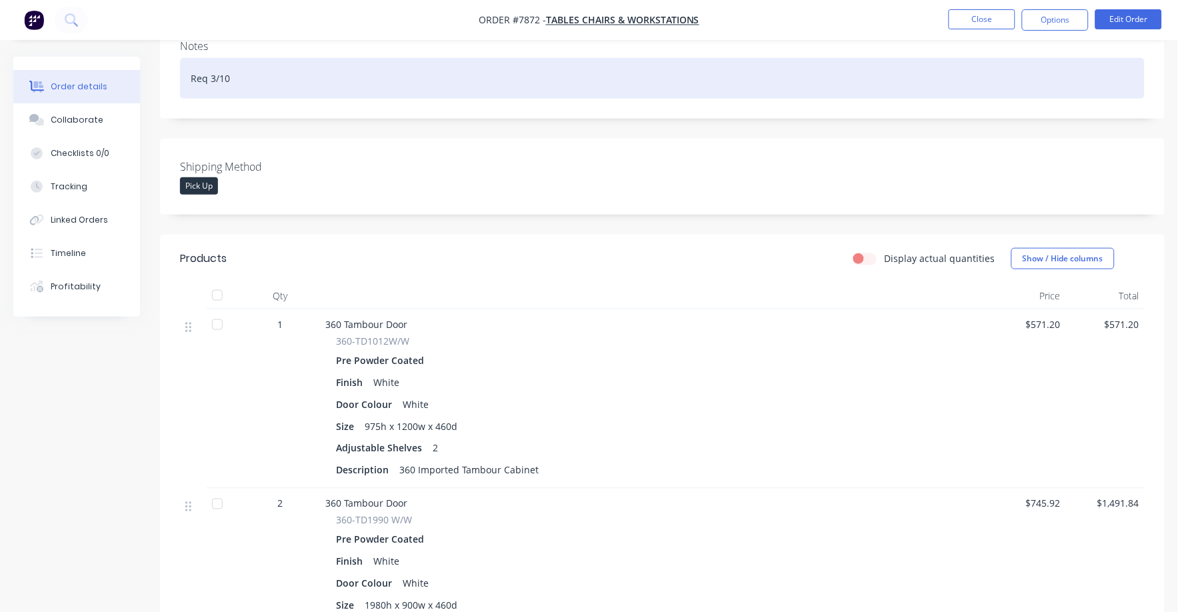
scroll to position [166, 0]
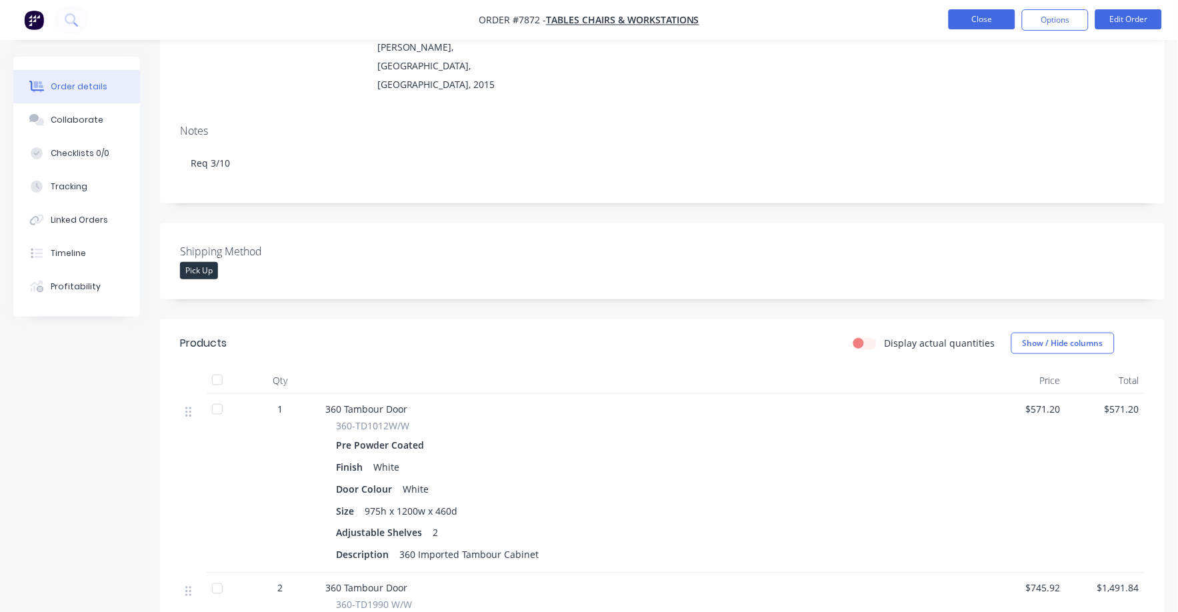
click at [978, 23] on button "Close" at bounding box center [982, 19] width 67 height 20
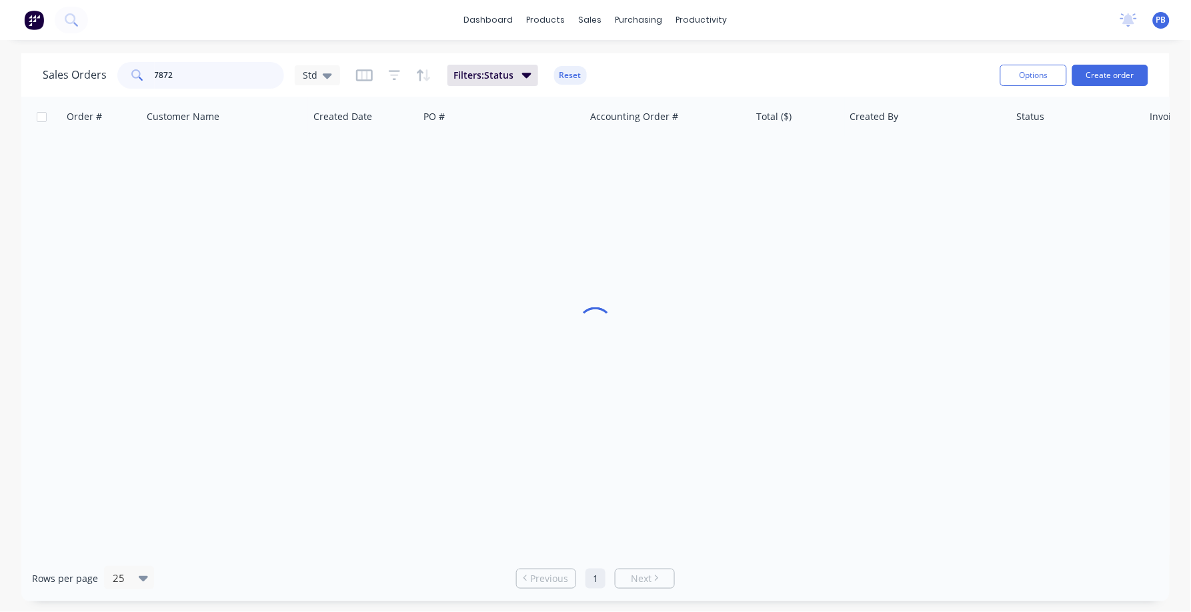
drag, startPoint x: 206, startPoint y: 82, endPoint x: 133, endPoint y: 71, distance: 74.1
click at [133, 71] on div "7872" at bounding box center [200, 75] width 167 height 27
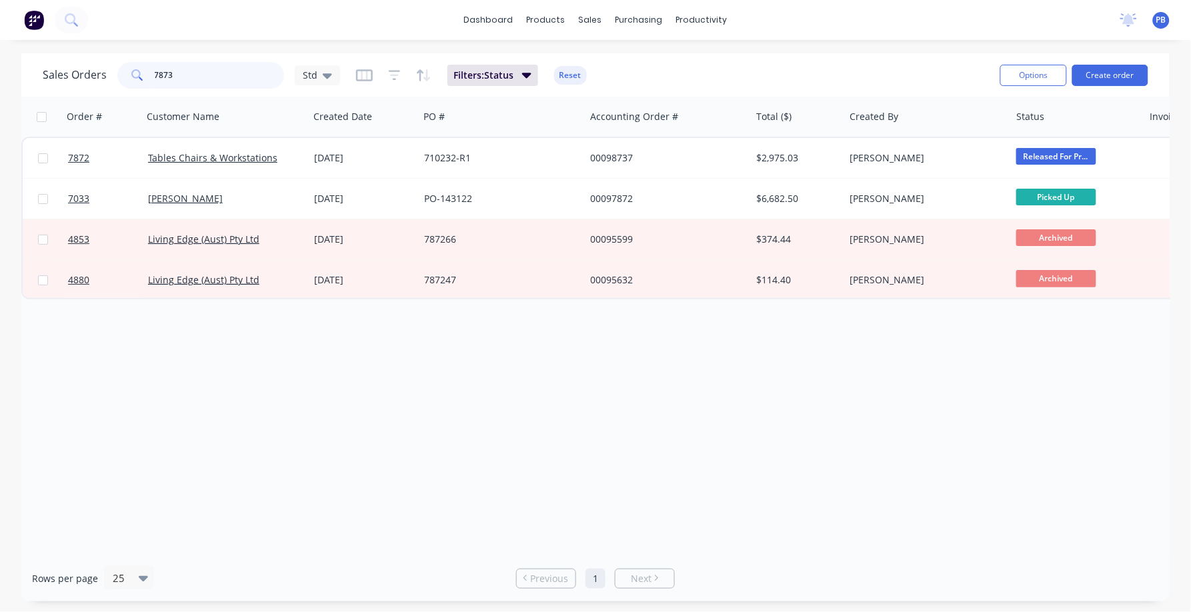
type input "7873"
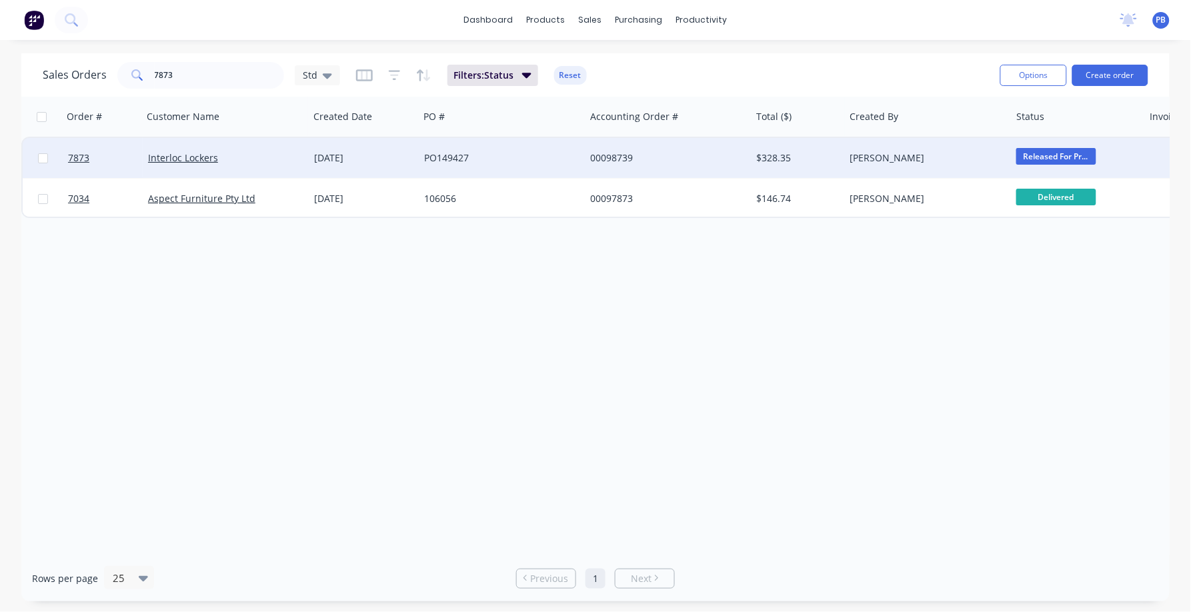
click at [617, 165] on div "00098739" at bounding box center [668, 158] width 166 height 40
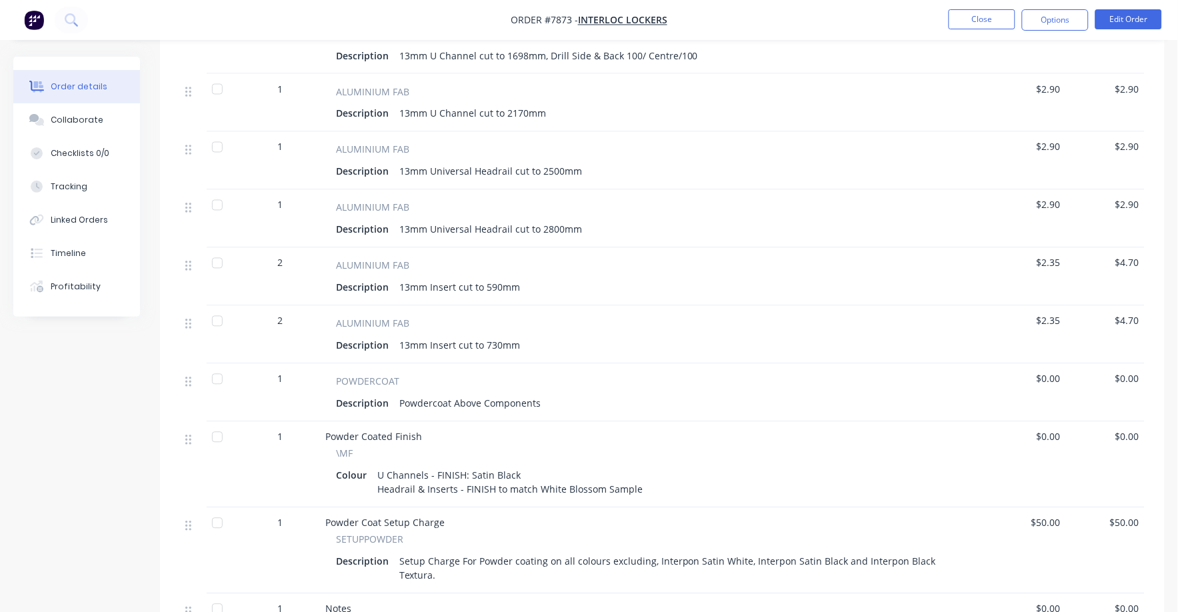
scroll to position [629, 0]
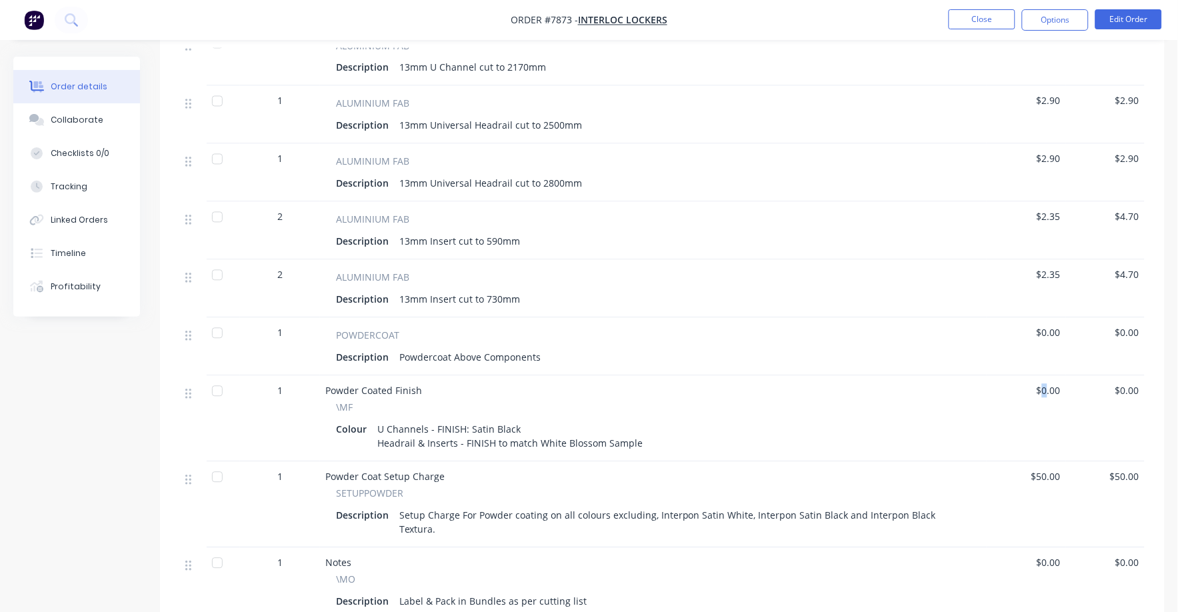
click at [1046, 384] on span "$0.00" at bounding box center [1026, 391] width 69 height 14
drag, startPoint x: 1046, startPoint y: 377, endPoint x: 908, endPoint y: 389, distance: 138.0
click at [908, 401] on div "\MF" at bounding box center [653, 408] width 635 height 14
click at [1052, 326] on span "$0.00" at bounding box center [1026, 333] width 69 height 14
click at [1138, 25] on button "Edit Order" at bounding box center [1129, 19] width 67 height 20
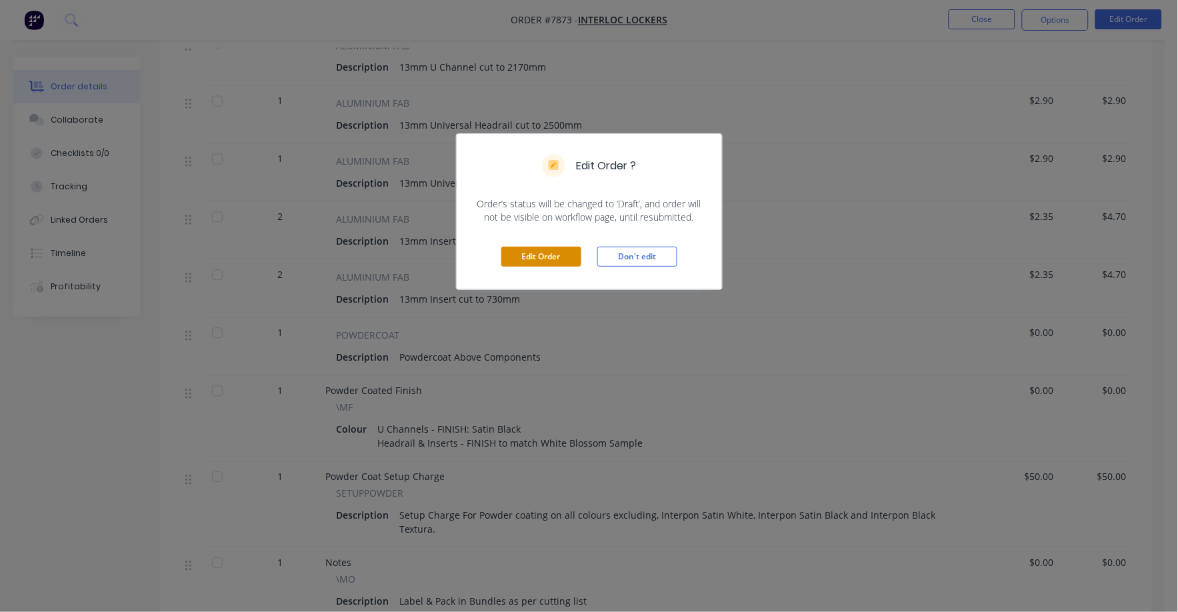
click at [545, 249] on button "Edit Order" at bounding box center [541, 257] width 80 height 20
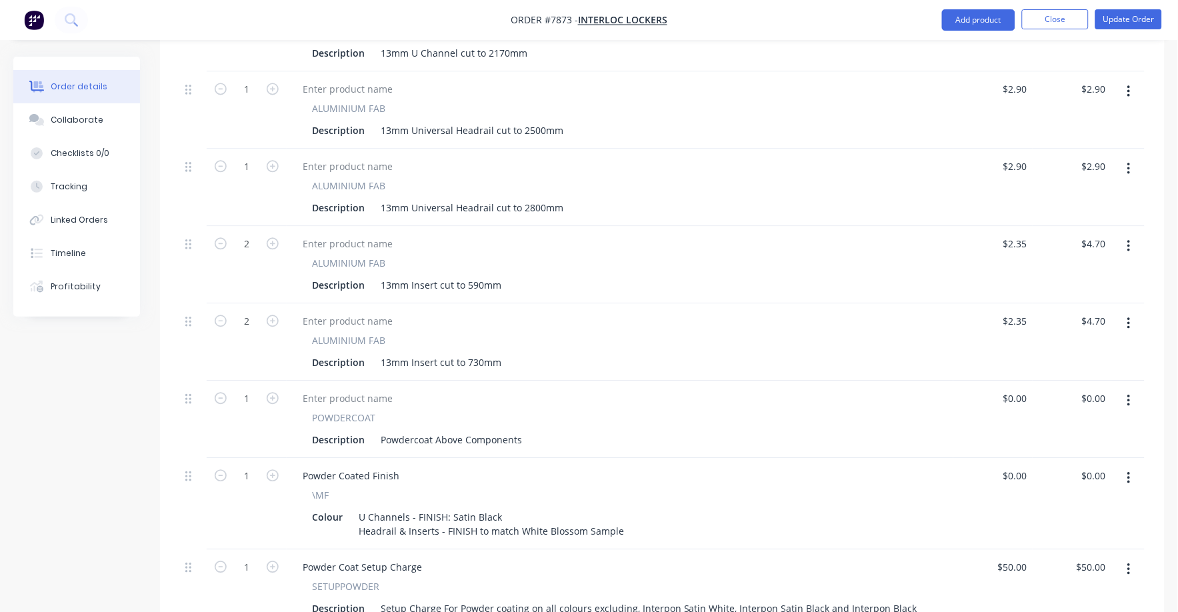
scroll to position [750, 0]
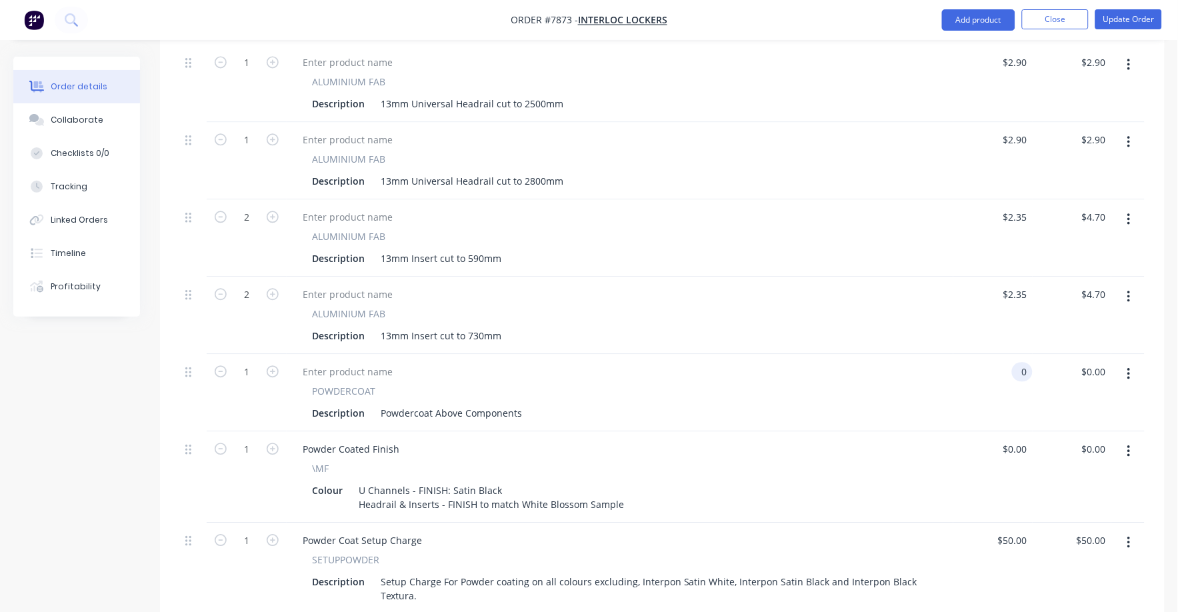
drag, startPoint x: 1010, startPoint y: 348, endPoint x: 1032, endPoint y: 343, distance: 21.8
click at [1012, 354] on div "0 0" at bounding box center [993, 392] width 79 height 77
type input "$159.00"
click at [1036, 437] on div "$0.00 $0.00" at bounding box center [1072, 476] width 79 height 91
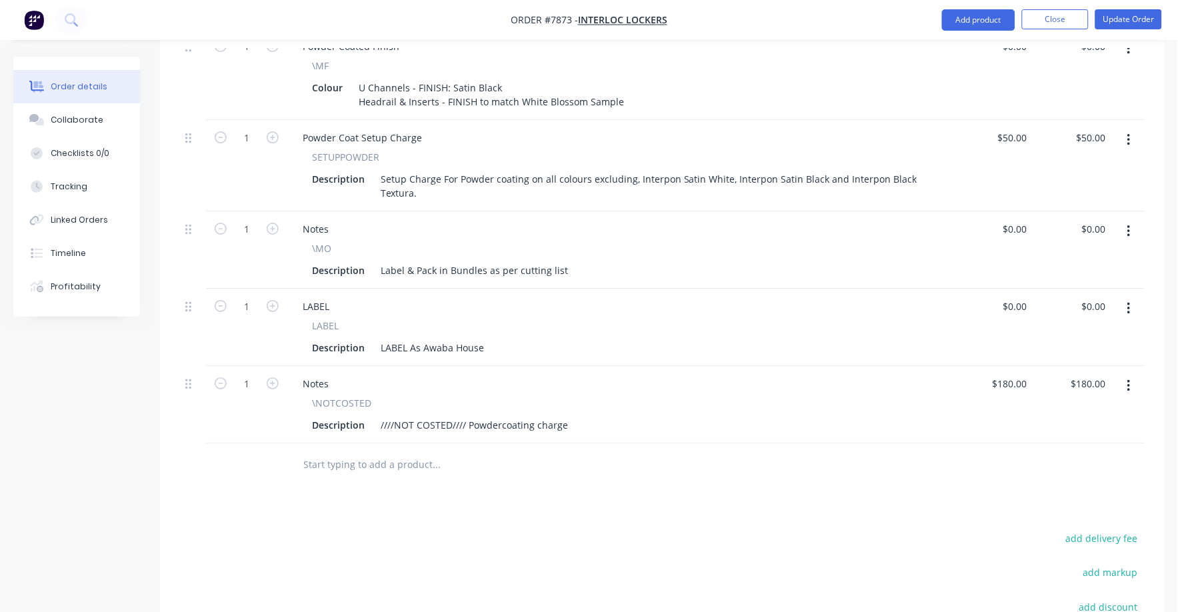
scroll to position [1167, 0]
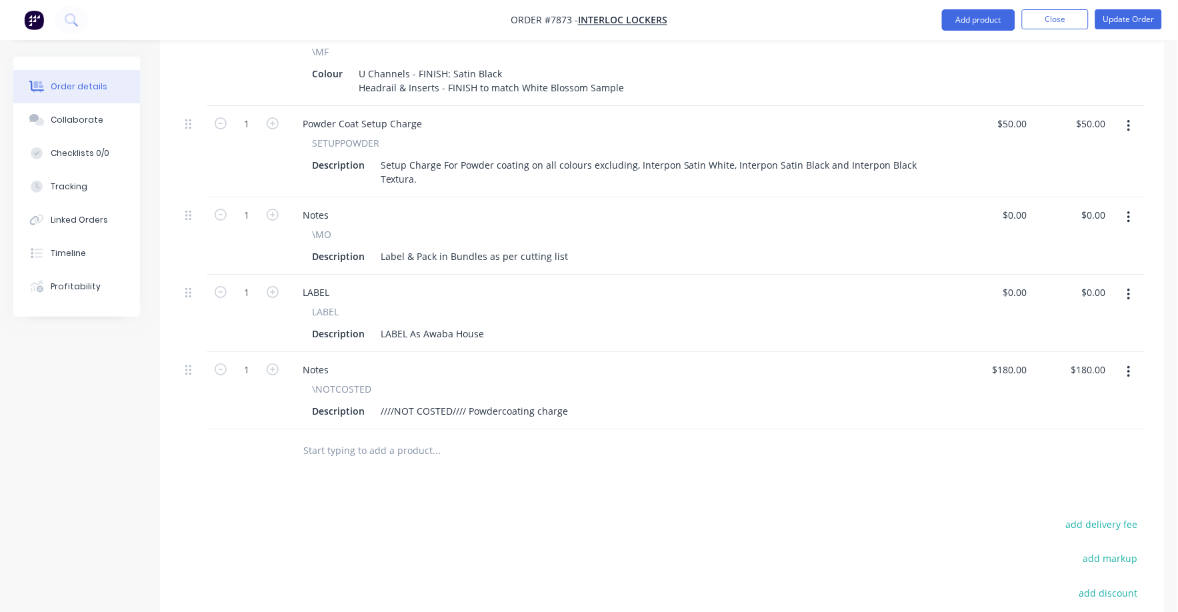
click at [1129, 365] on icon "button" at bounding box center [1129, 372] width 3 height 15
click at [1057, 477] on div "Delete" at bounding box center [1081, 486] width 103 height 19
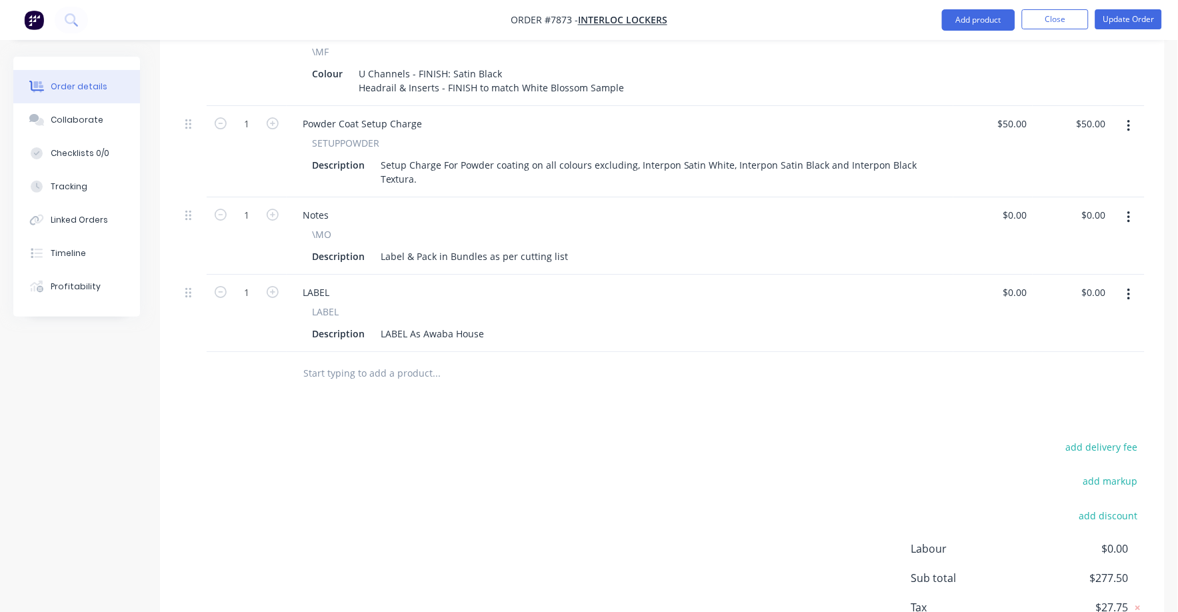
scroll to position [666, 0]
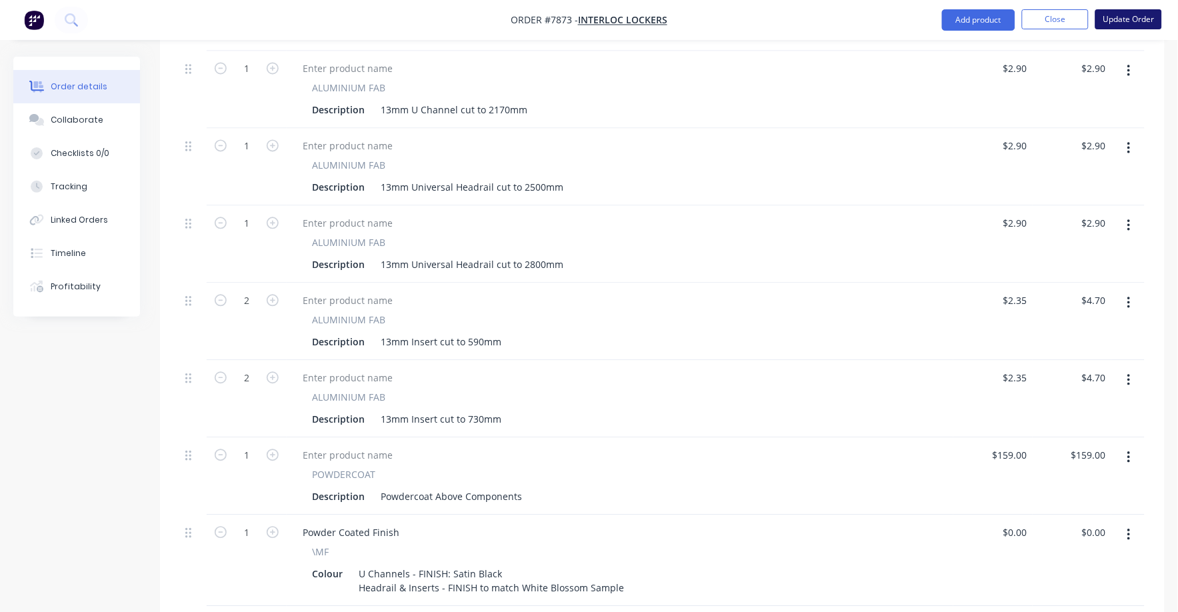
click at [1144, 17] on button "Update Order" at bounding box center [1129, 19] width 67 height 20
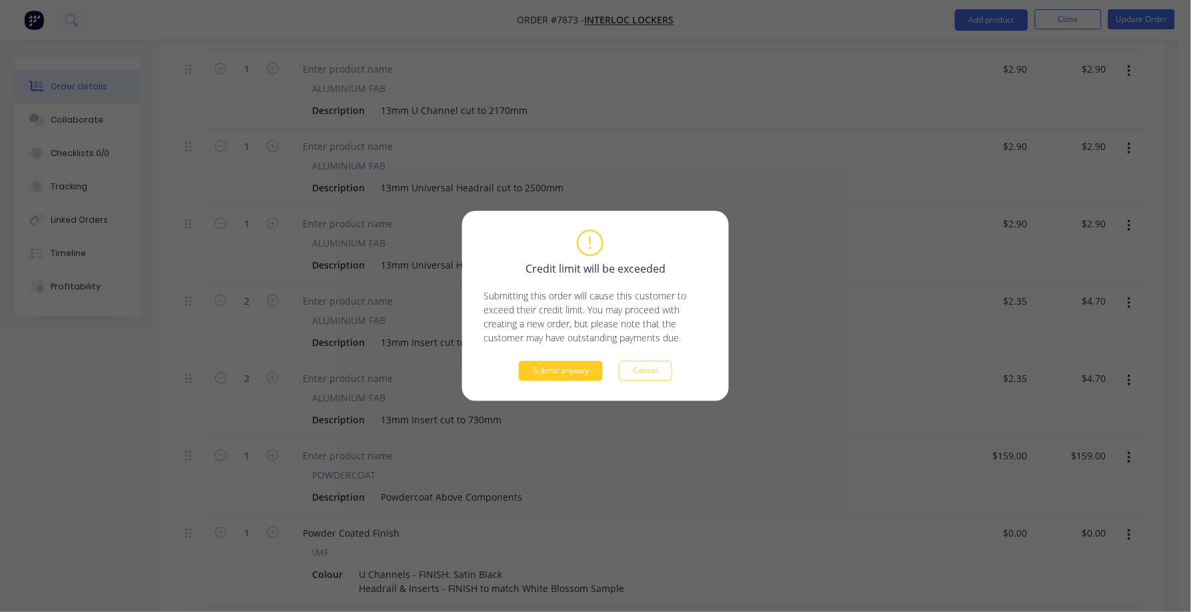
click at [587, 375] on button "Submit anyway" at bounding box center [561, 371] width 84 height 20
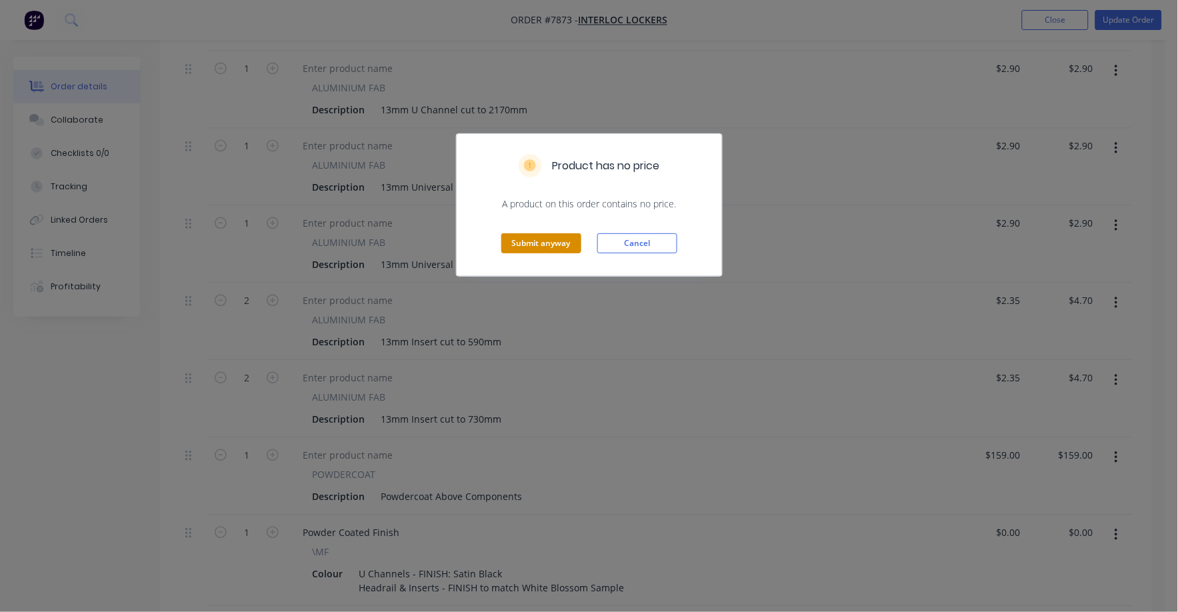
click at [549, 246] on button "Submit anyway" at bounding box center [541, 243] width 80 height 20
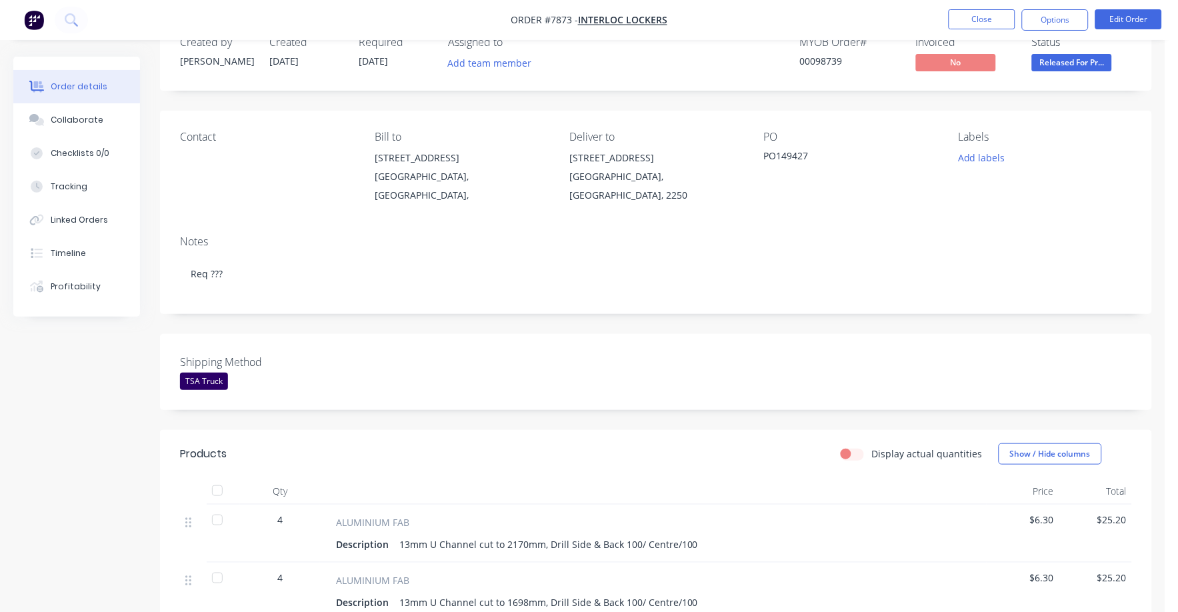
scroll to position [0, 0]
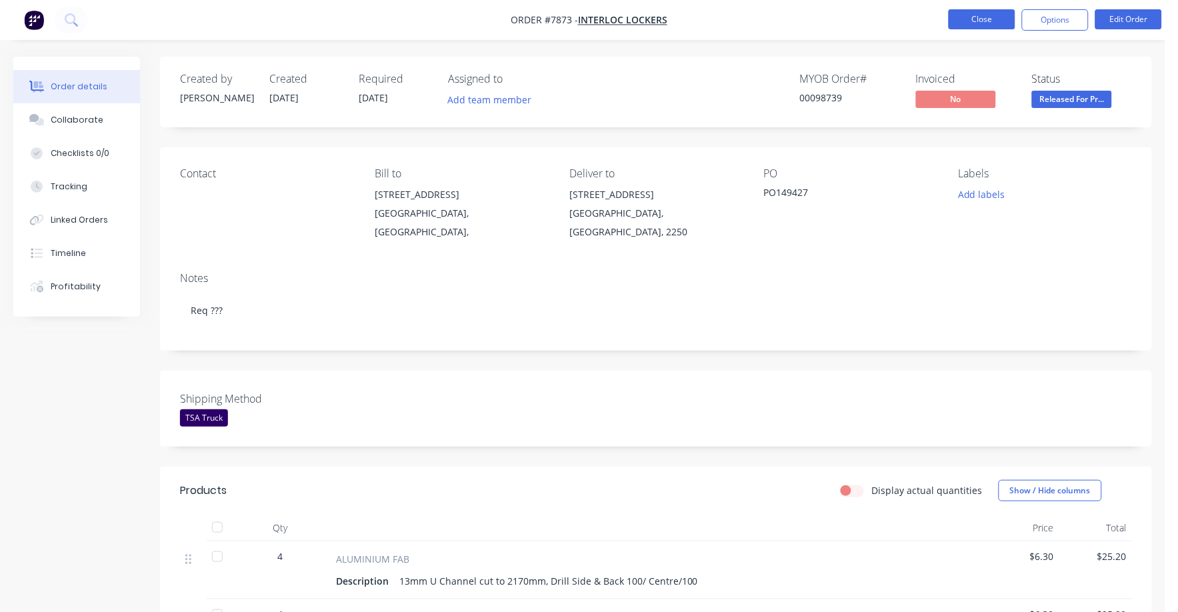
click at [984, 9] on button "Close" at bounding box center [982, 19] width 67 height 20
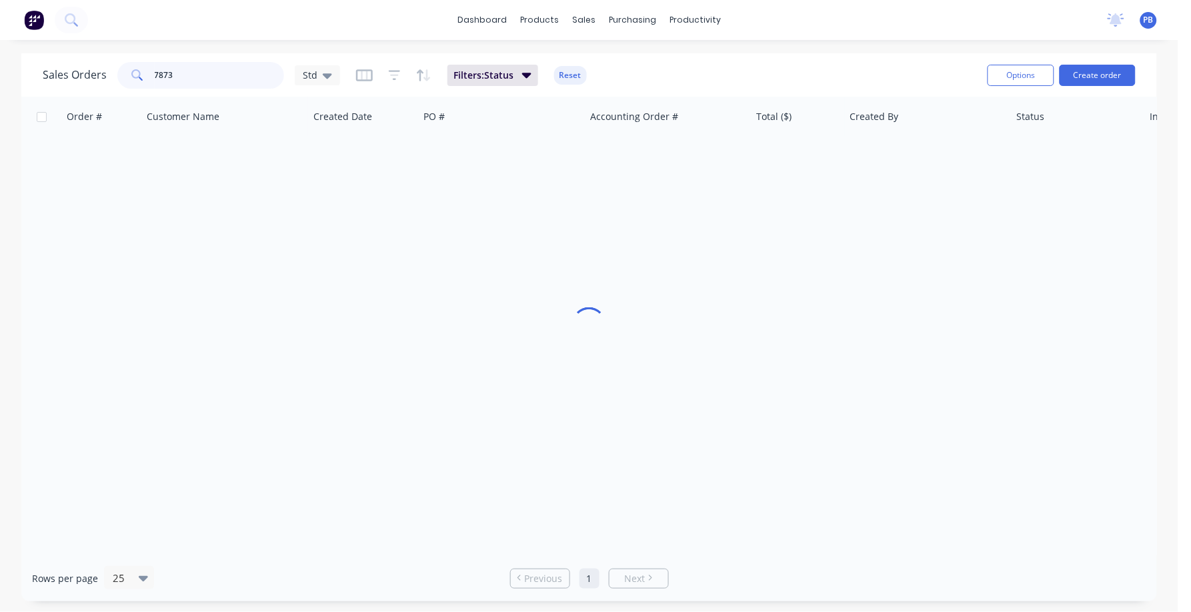
drag, startPoint x: 238, startPoint y: 76, endPoint x: 98, endPoint y: 68, distance: 140.3
click at [98, 68] on div "Sales Orders 7873 Std" at bounding box center [191, 75] width 297 height 27
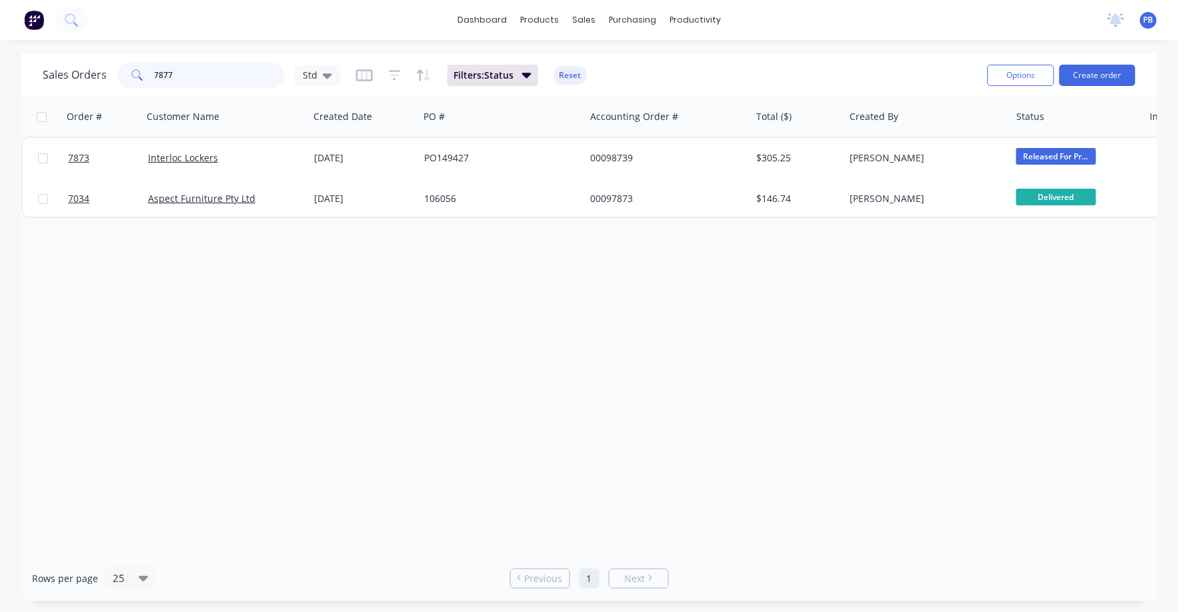
type input "7877"
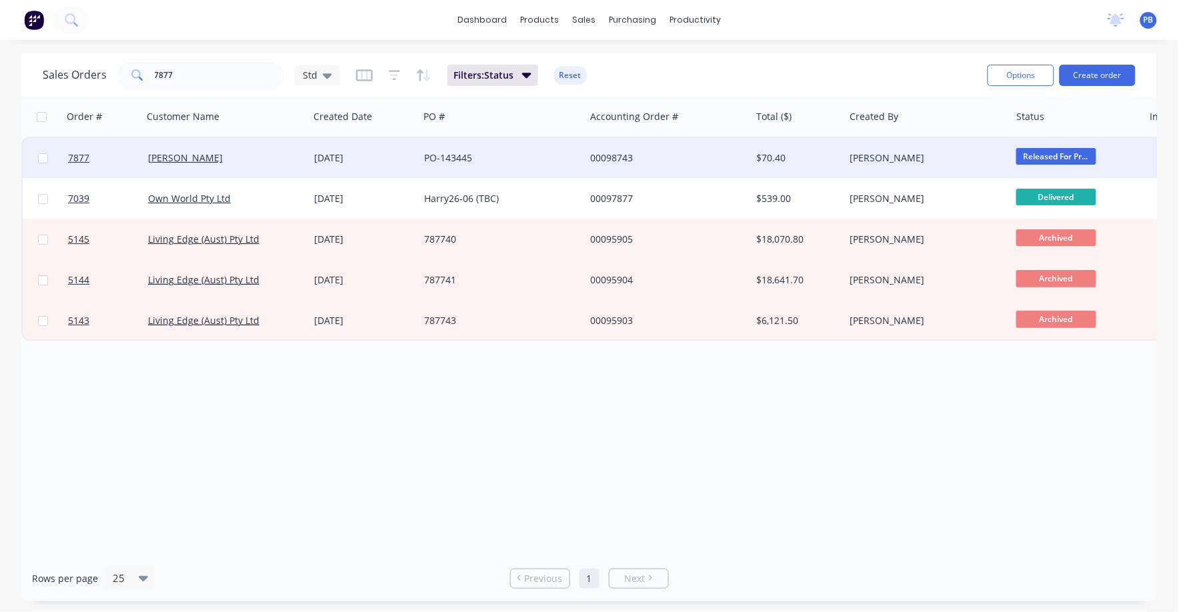
click at [593, 158] on div "00098743" at bounding box center [664, 157] width 148 height 13
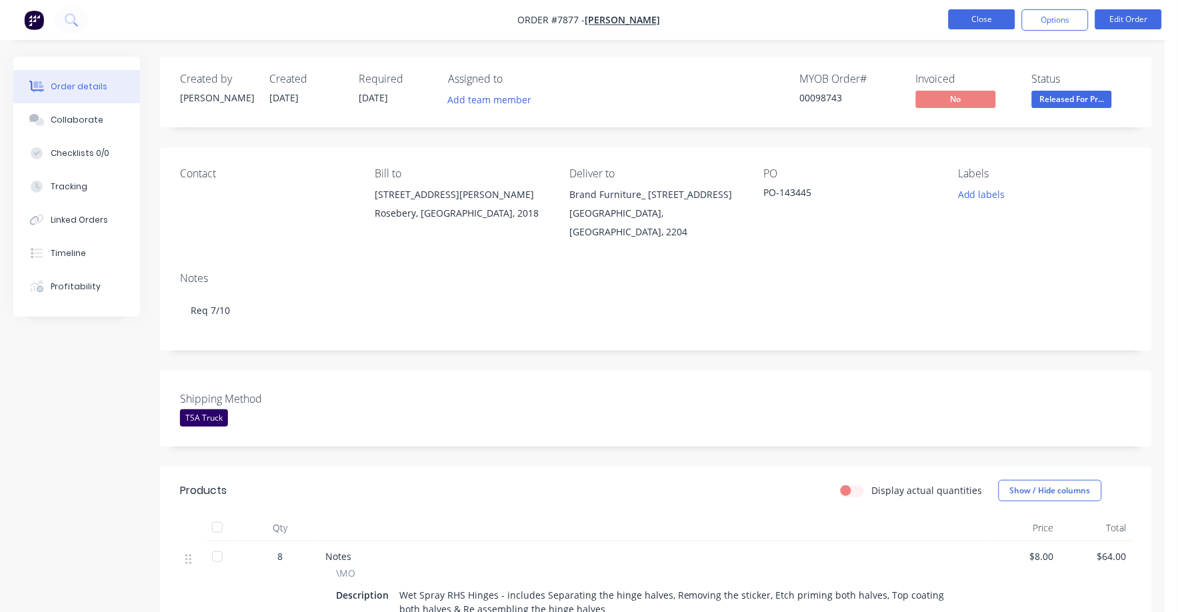
click at [959, 21] on button "Close" at bounding box center [982, 19] width 67 height 20
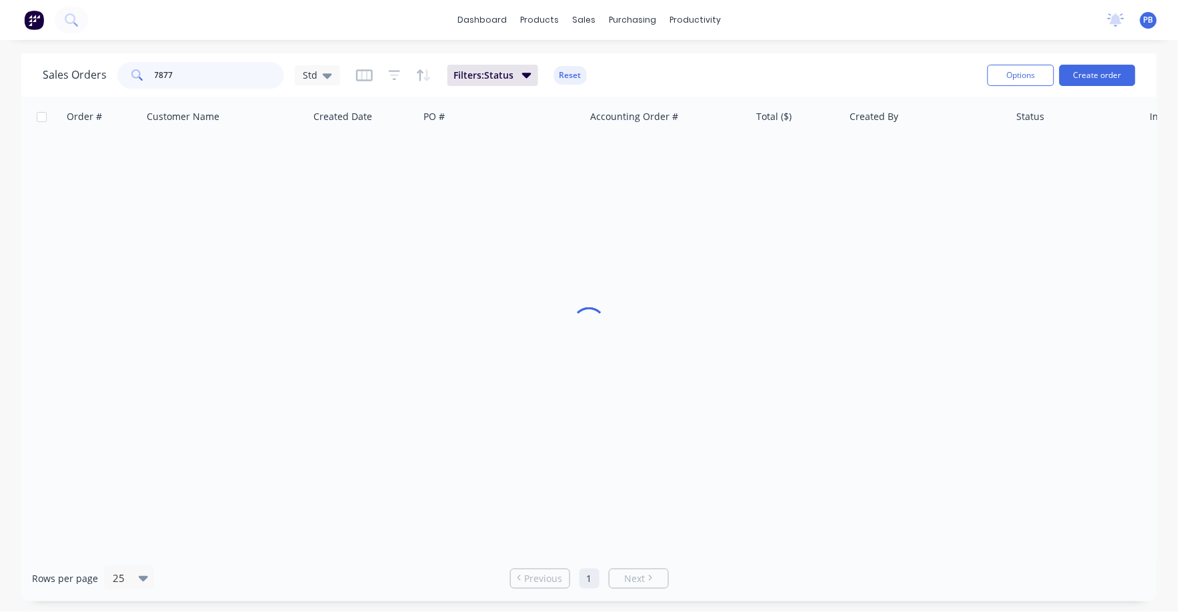
drag, startPoint x: 238, startPoint y: 73, endPoint x: 131, endPoint y: 63, distance: 107.8
click at [110, 65] on div "Sales Orders 7877 Std" at bounding box center [191, 75] width 297 height 27
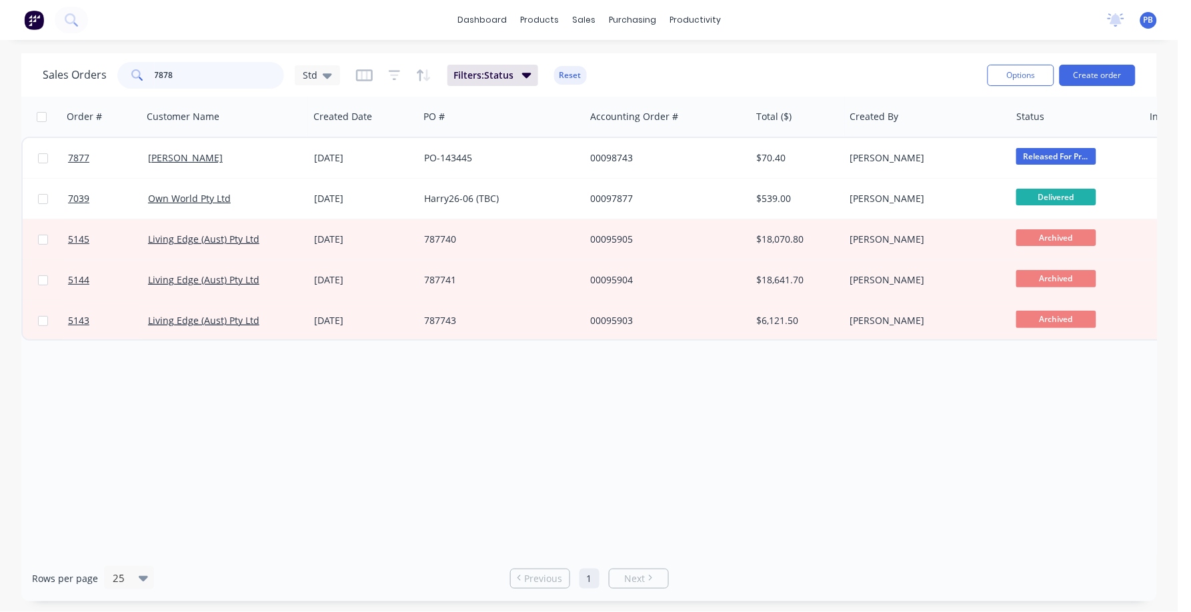
type input "7878"
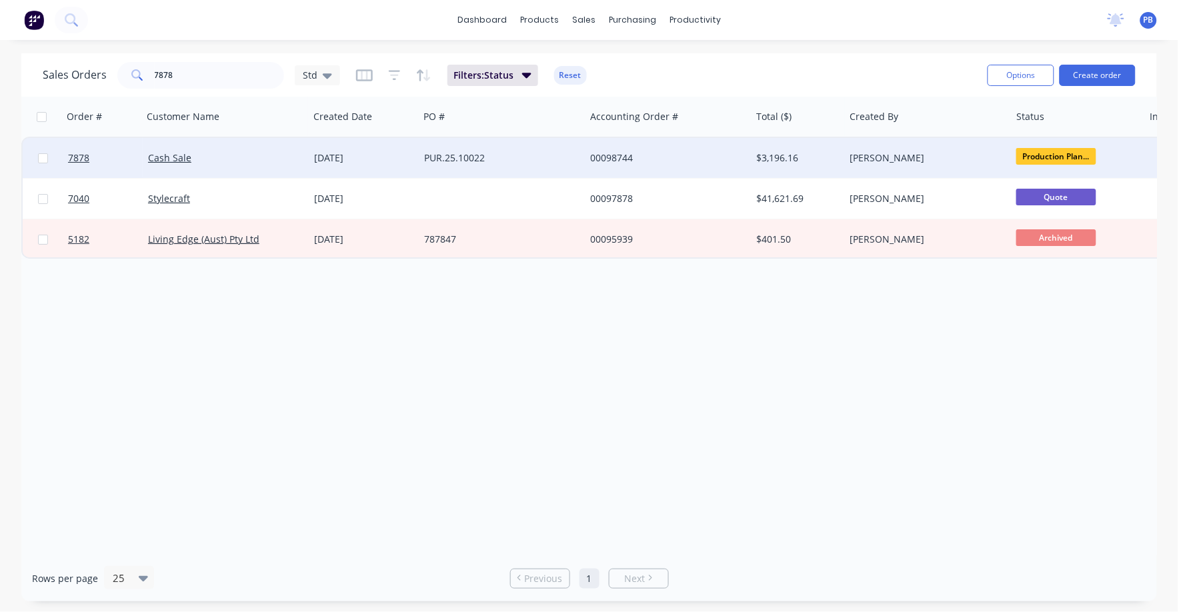
click at [606, 151] on div "00098744" at bounding box center [664, 157] width 148 height 13
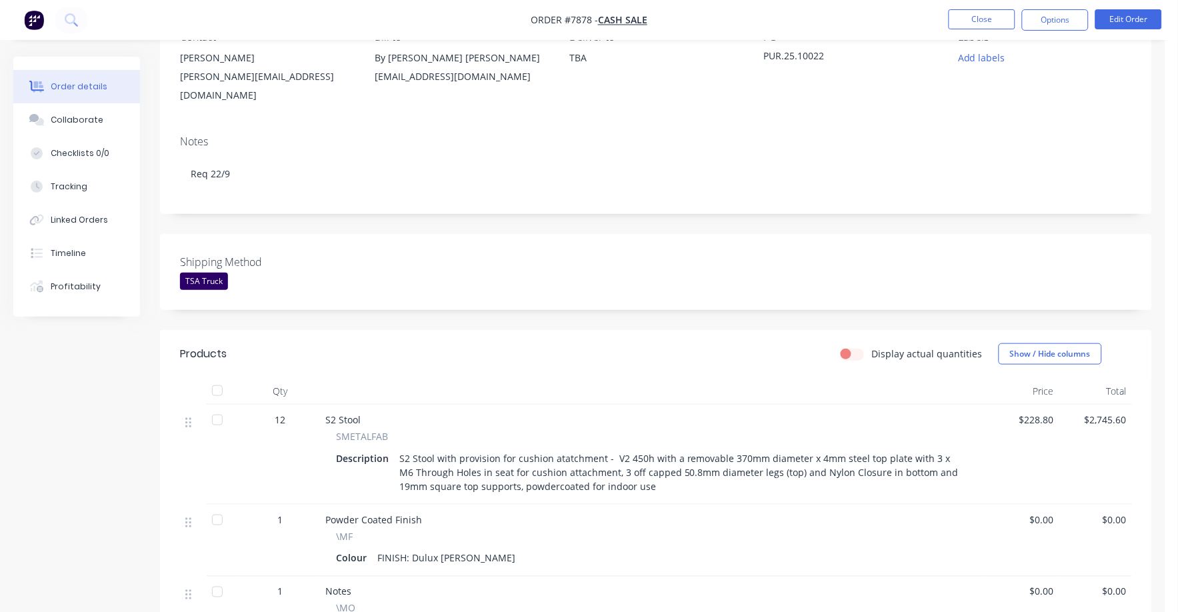
scroll to position [166, 0]
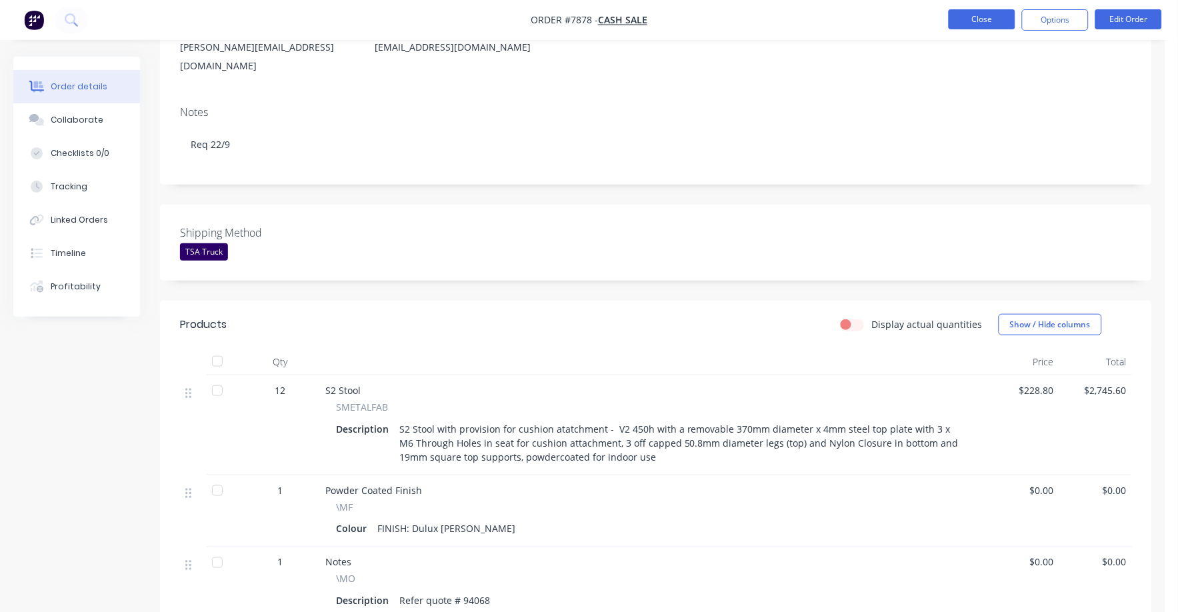
click at [966, 17] on button "Close" at bounding box center [982, 19] width 67 height 20
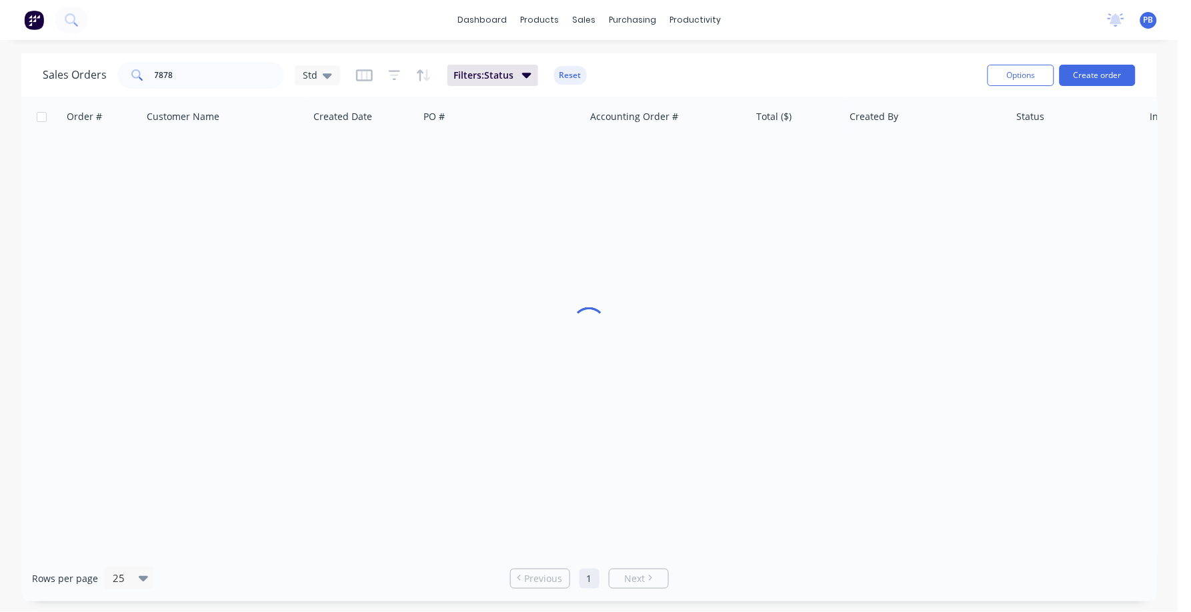
click at [183, 67] on div "7878" at bounding box center [200, 75] width 167 height 27
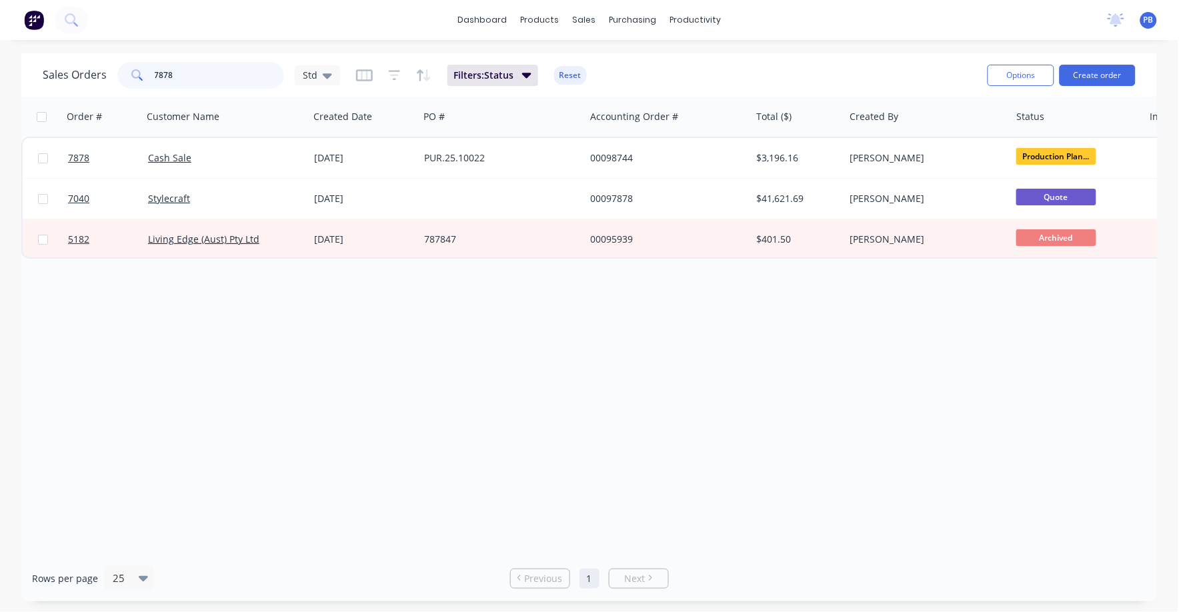
drag, startPoint x: 194, startPoint y: 68, endPoint x: 135, endPoint y: 67, distance: 58.7
click at [135, 67] on div "7878" at bounding box center [200, 75] width 167 height 27
type input "7882"
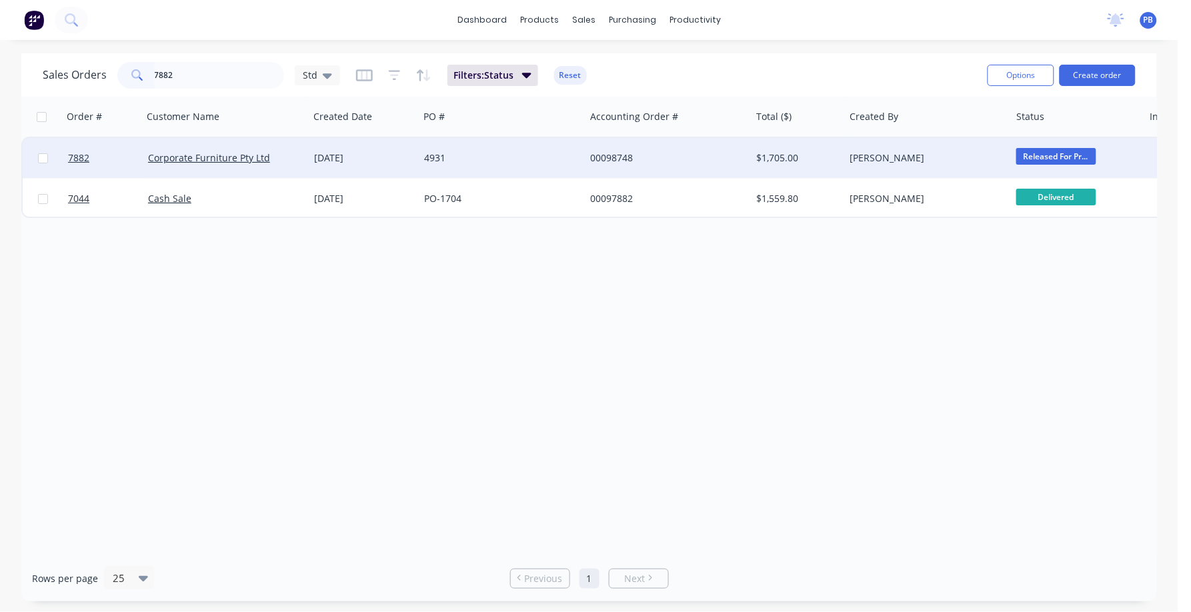
click at [612, 156] on div "00098748" at bounding box center [664, 157] width 148 height 13
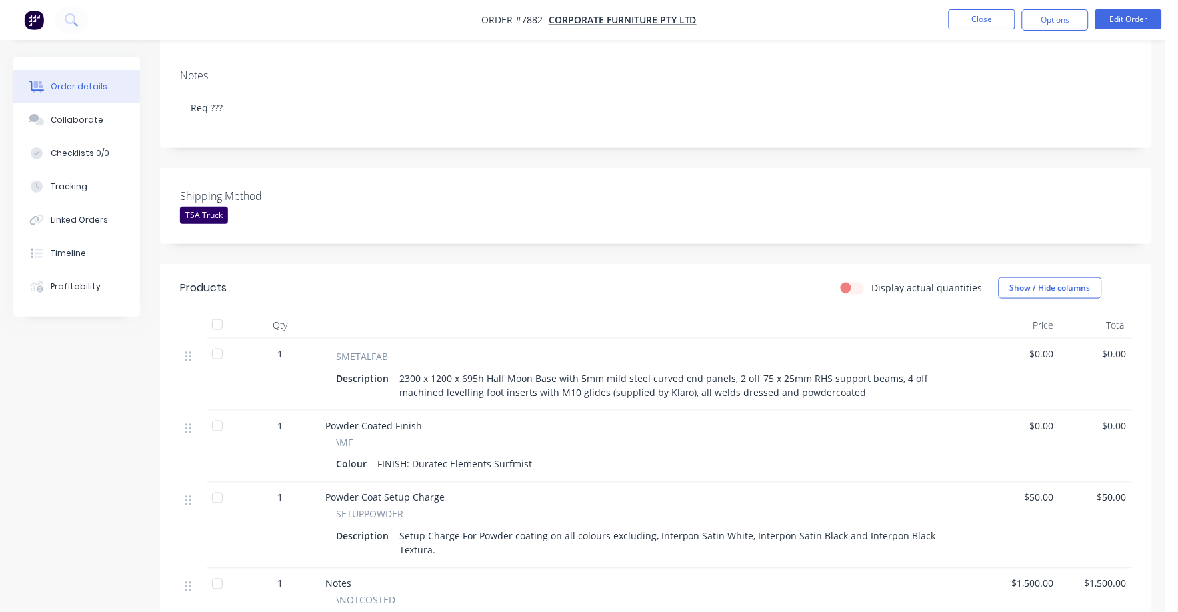
scroll to position [250, 0]
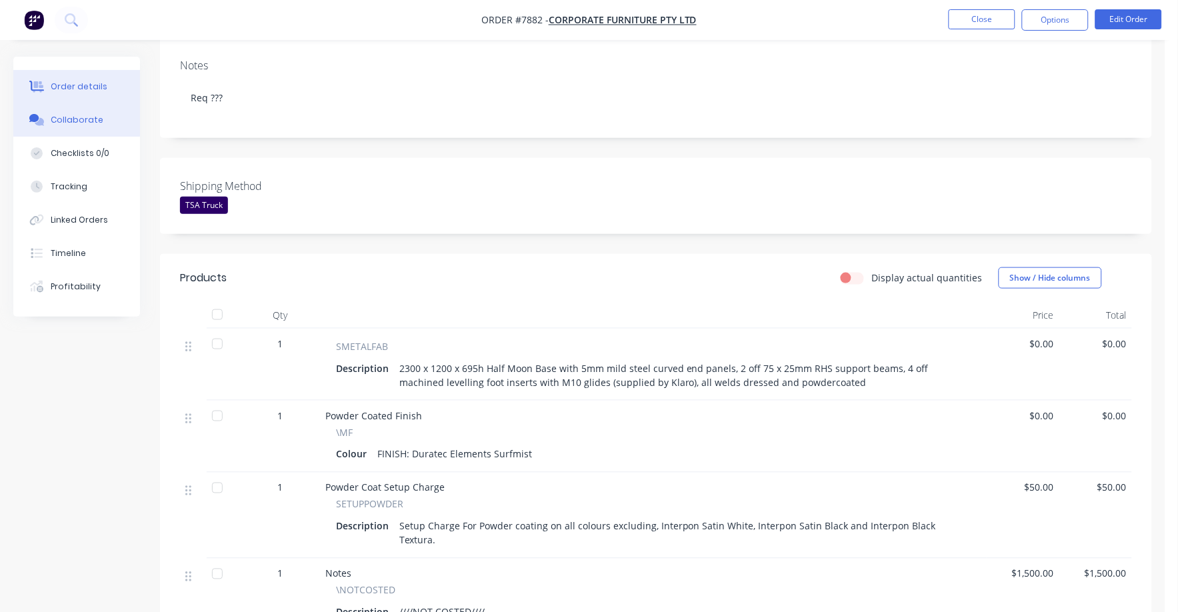
click at [74, 109] on button "Collaborate" at bounding box center [76, 119] width 127 height 33
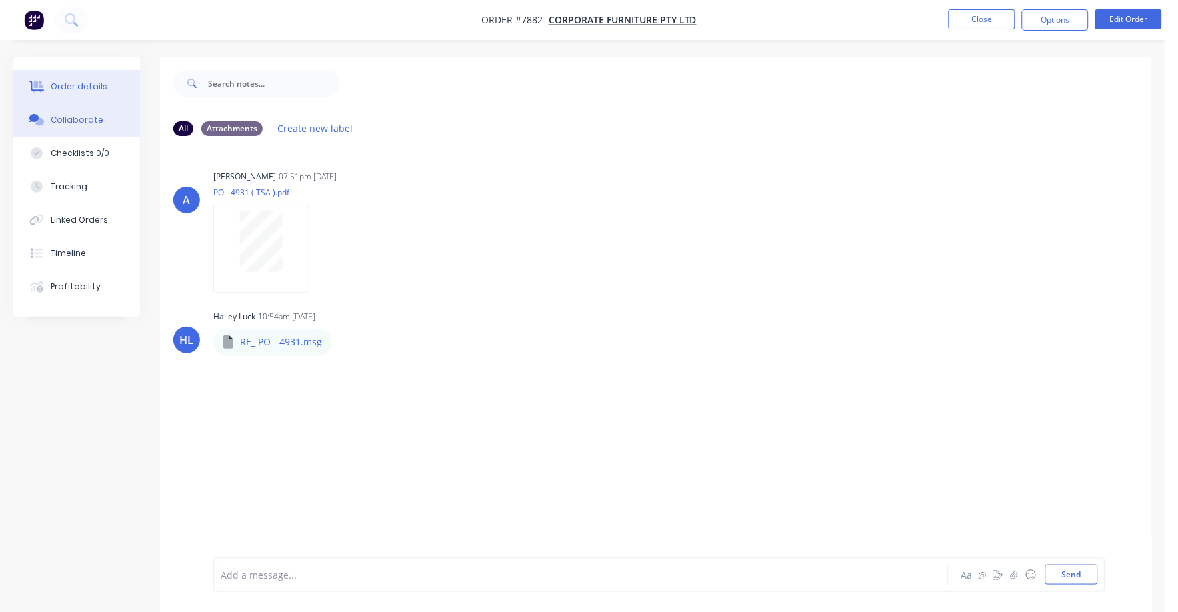
click at [89, 87] on div "Order details" at bounding box center [79, 87] width 57 height 12
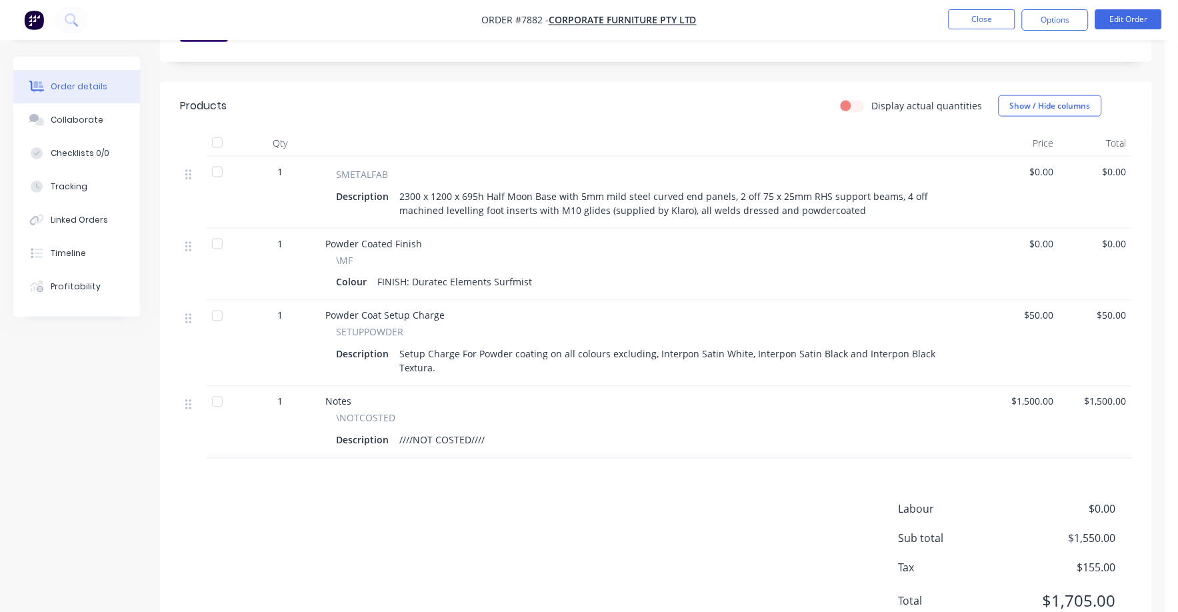
scroll to position [426, 0]
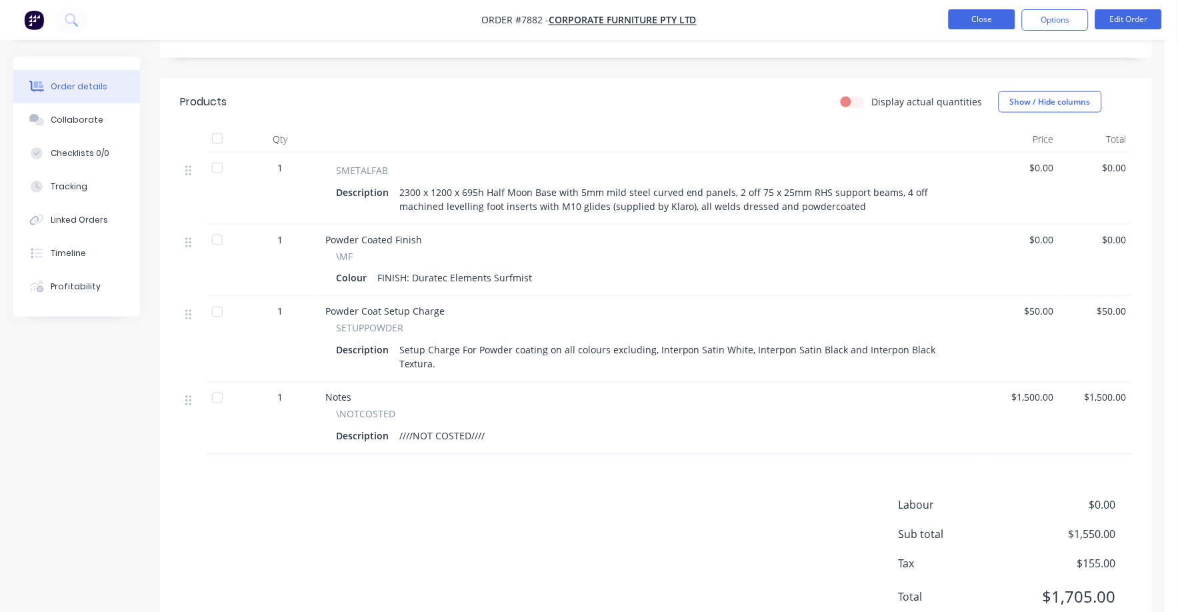
click at [976, 21] on button "Close" at bounding box center [982, 19] width 67 height 20
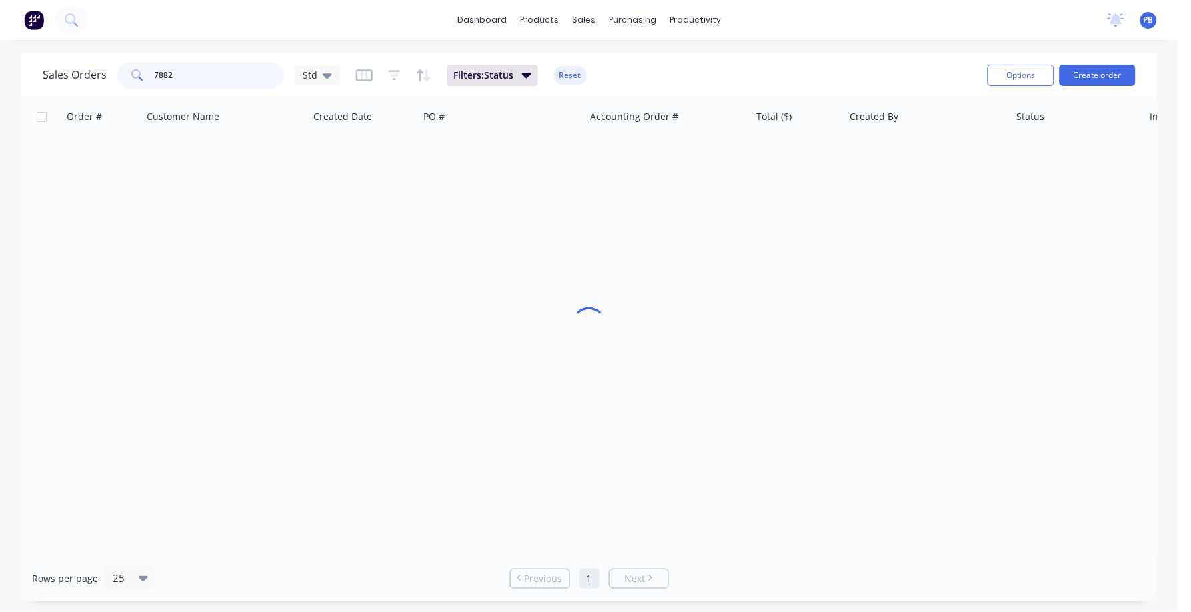
drag, startPoint x: 203, startPoint y: 74, endPoint x: 92, endPoint y: 59, distance: 112.4
click at [92, 59] on div "Sales Orders 7882 Std Filters: Status Reset" at bounding box center [510, 75] width 934 height 33
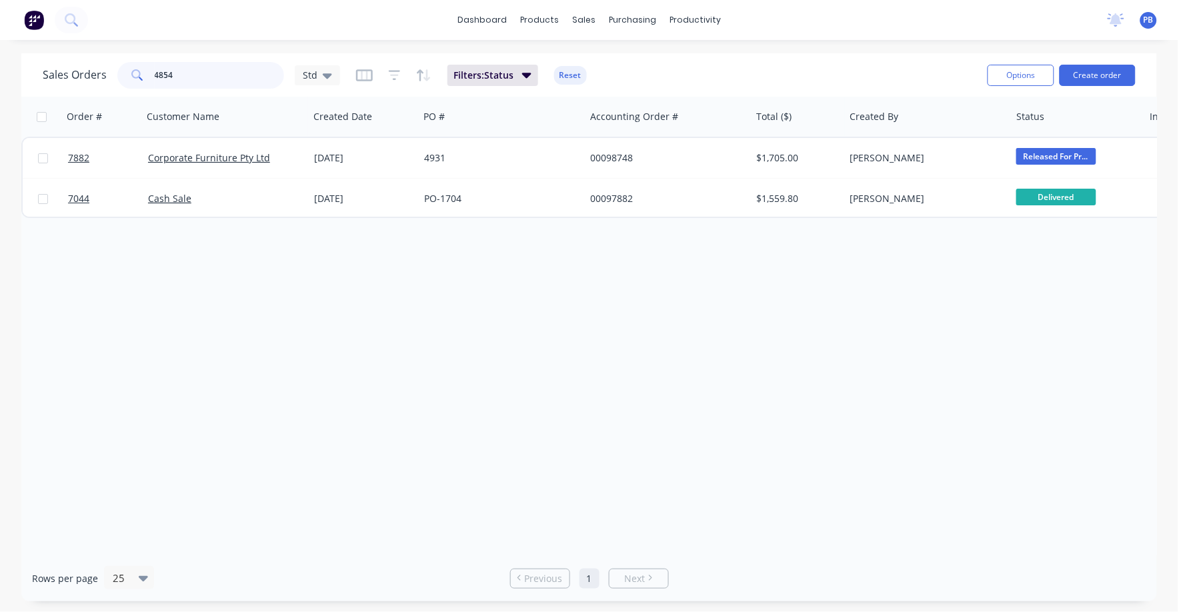
type input "4854"
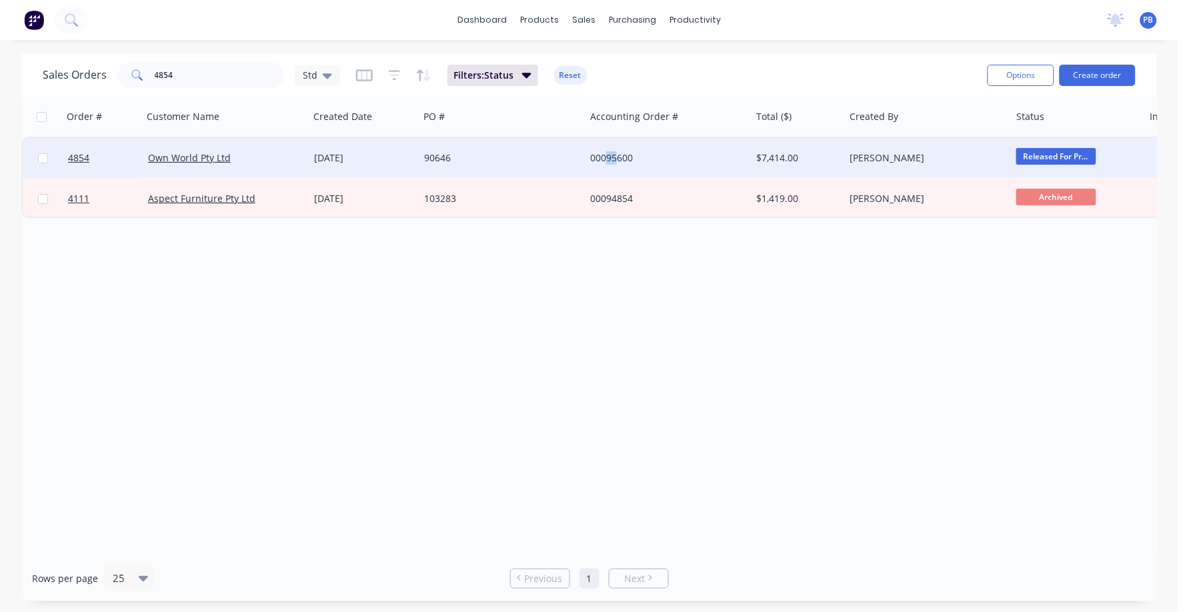
click at [619, 153] on div "00095600" at bounding box center [664, 157] width 148 height 13
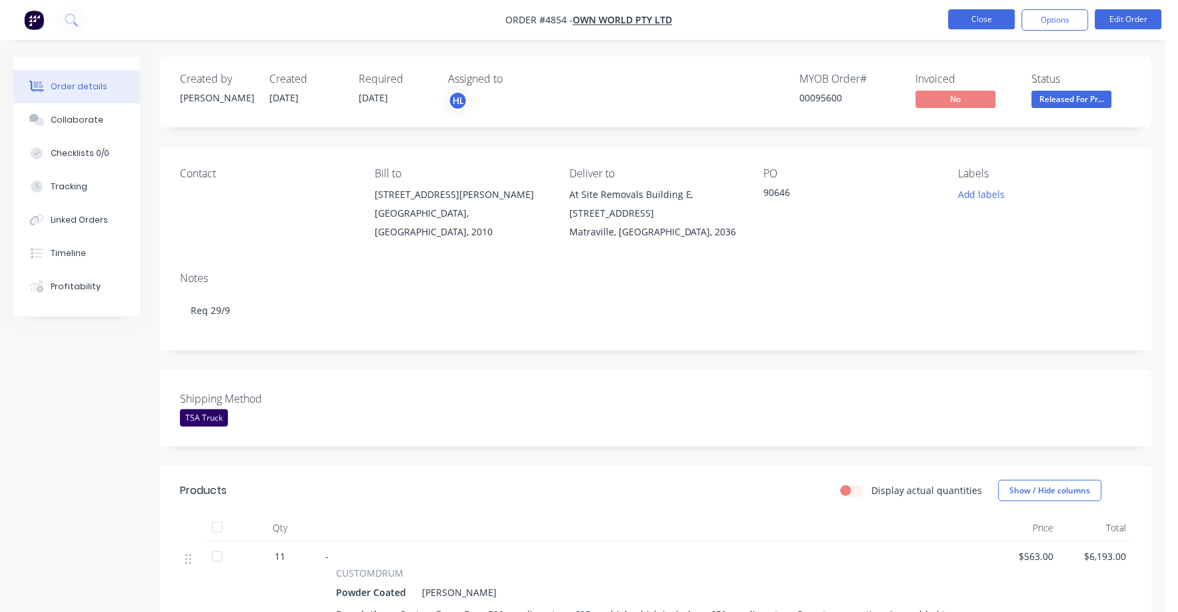
click at [977, 12] on button "Close" at bounding box center [982, 19] width 67 height 20
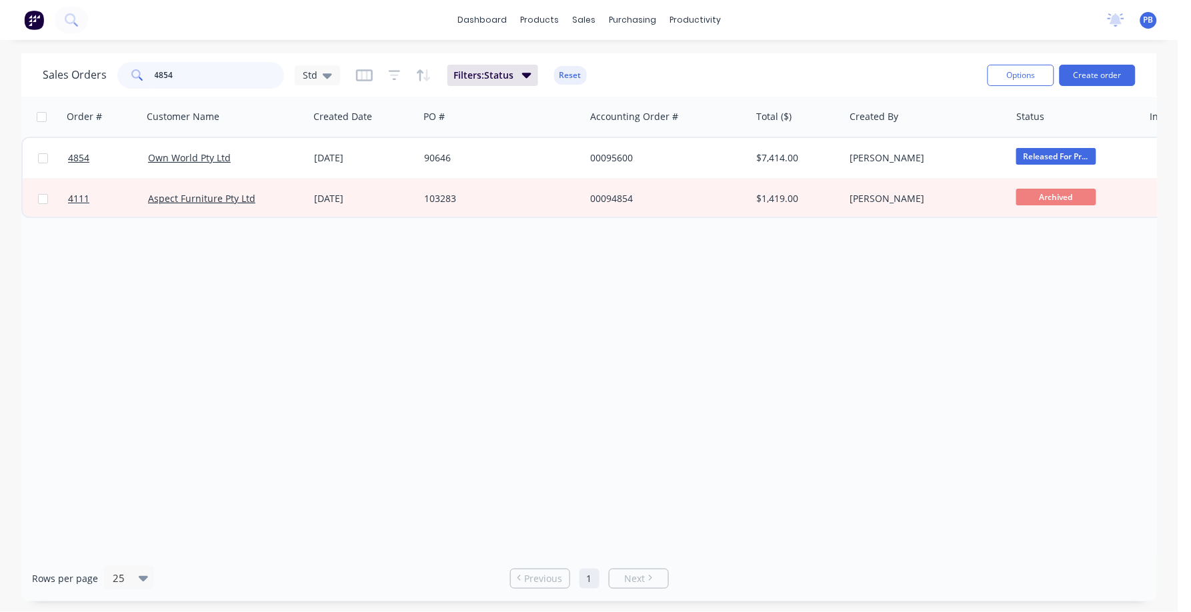
drag, startPoint x: 185, startPoint y: 77, endPoint x: 137, endPoint y: 75, distance: 48.1
click at [137, 75] on div "4854" at bounding box center [200, 75] width 167 height 27
type input "98744"
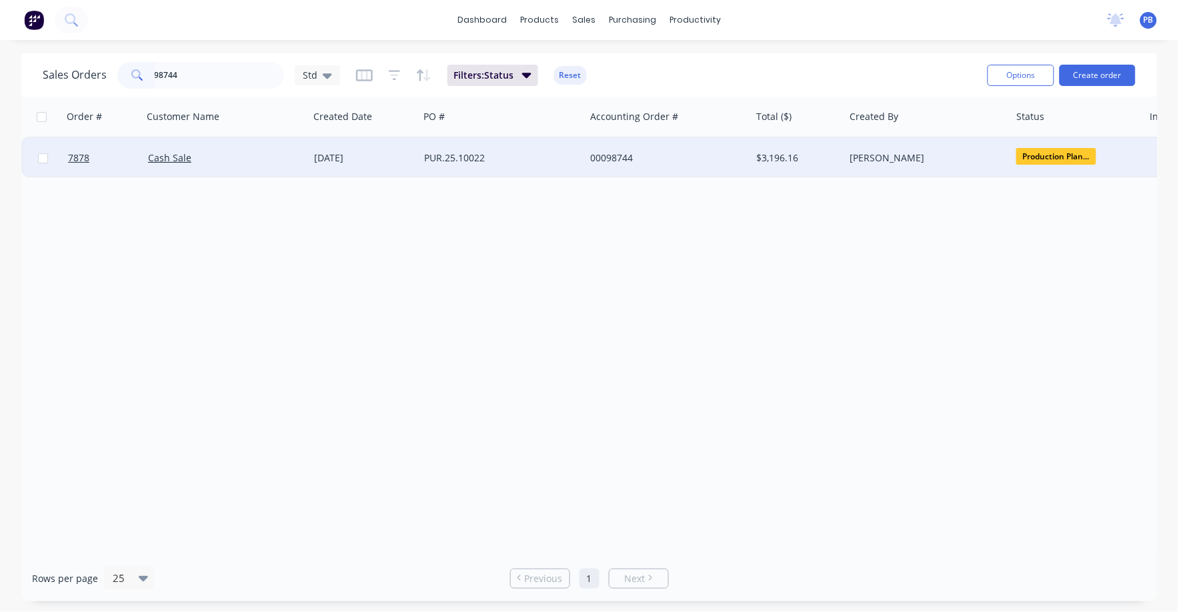
click at [613, 155] on div "00098744" at bounding box center [664, 157] width 148 height 13
